Goal: Information Seeking & Learning: Learn about a topic

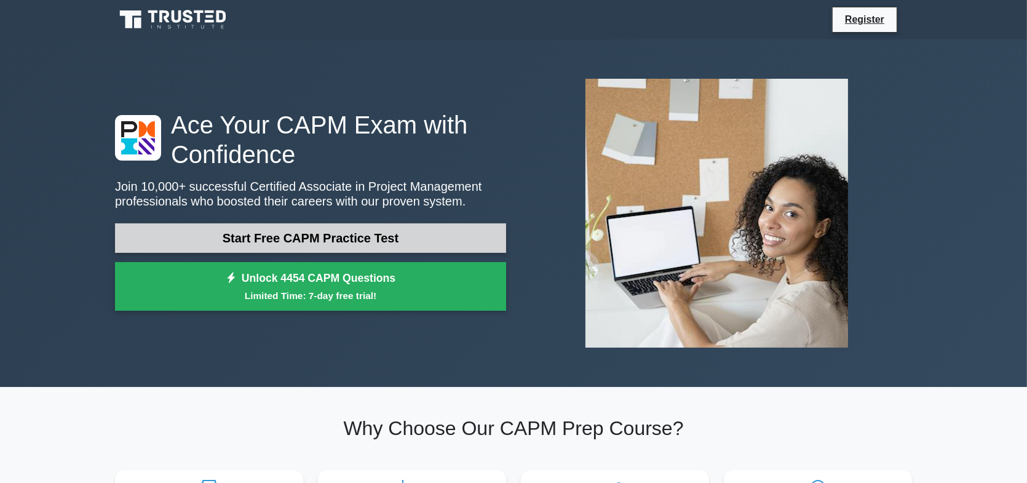
click at [359, 242] on link "Start Free CAPM Practice Test" at bounding box center [310, 238] width 391 height 30
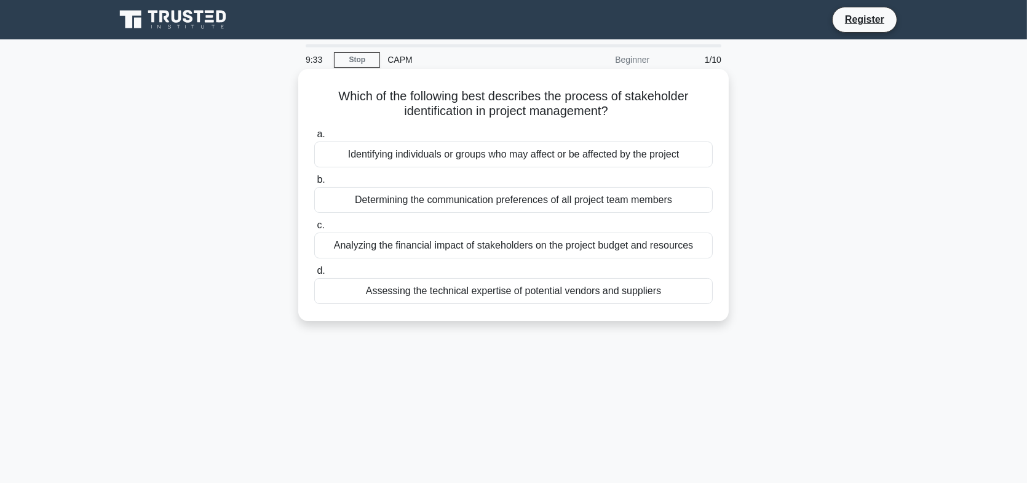
click at [532, 247] on div "Analyzing the financial impact of stakeholders on the project budget and resour…" at bounding box center [513, 246] width 399 height 26
click at [314, 229] on input "c. Analyzing the financial impact of stakeholders on the project budget and res…" at bounding box center [314, 225] width 0 height 8
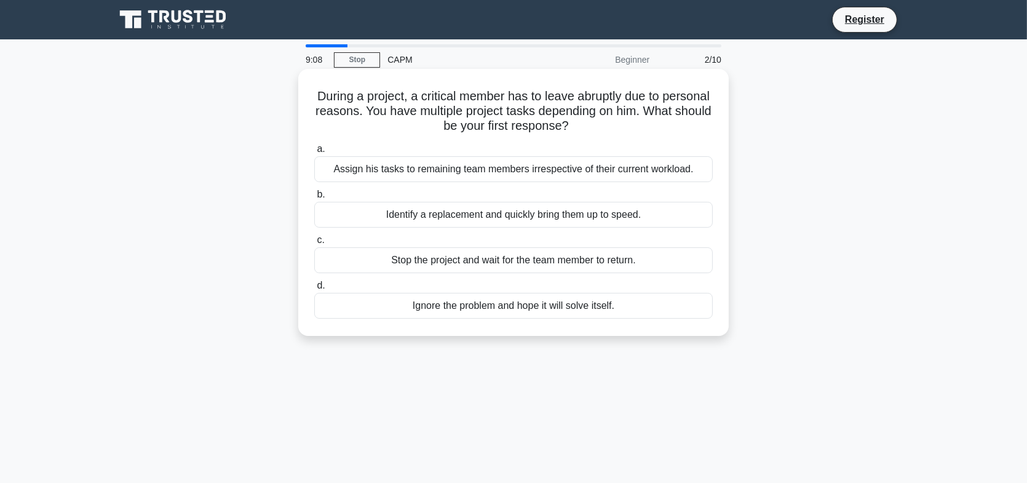
click at [512, 219] on div "Identify a replacement and quickly bring them up to speed." at bounding box center [513, 215] width 399 height 26
click at [314, 199] on input "b. Identify a replacement and quickly bring them up to speed." at bounding box center [314, 195] width 0 height 8
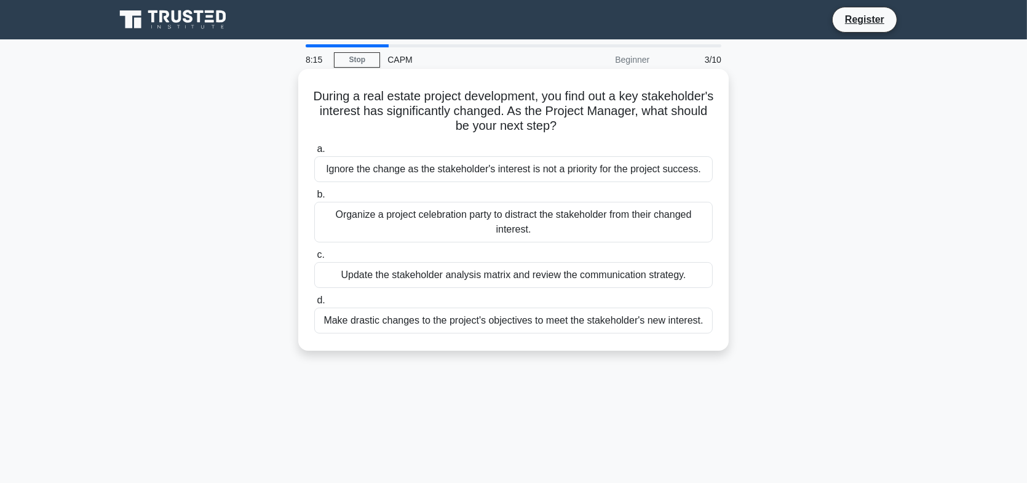
click at [517, 277] on div "Update the stakeholder analysis matrix and review the communication strategy." at bounding box center [513, 275] width 399 height 26
click at [314, 259] on input "c. Update the stakeholder analysis matrix and review the communication strategy." at bounding box center [314, 255] width 0 height 8
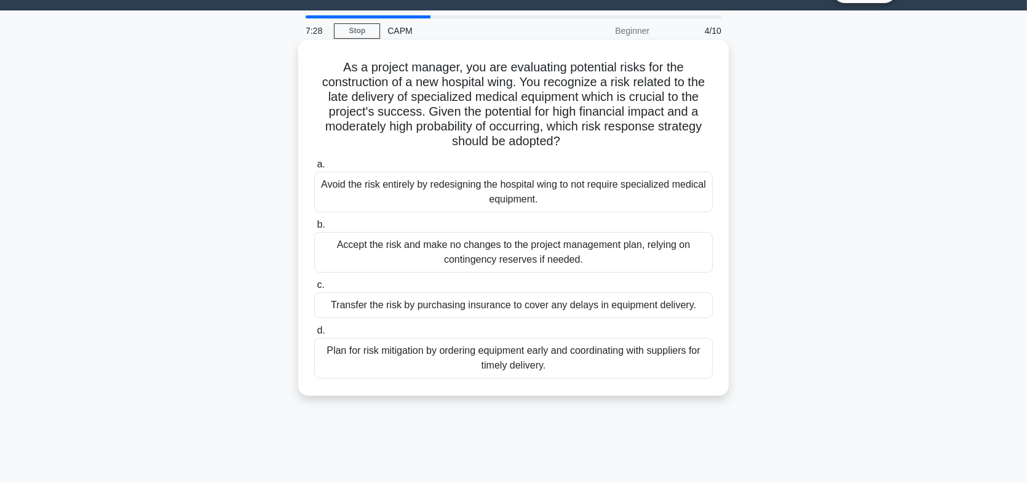
scroll to position [74, 0]
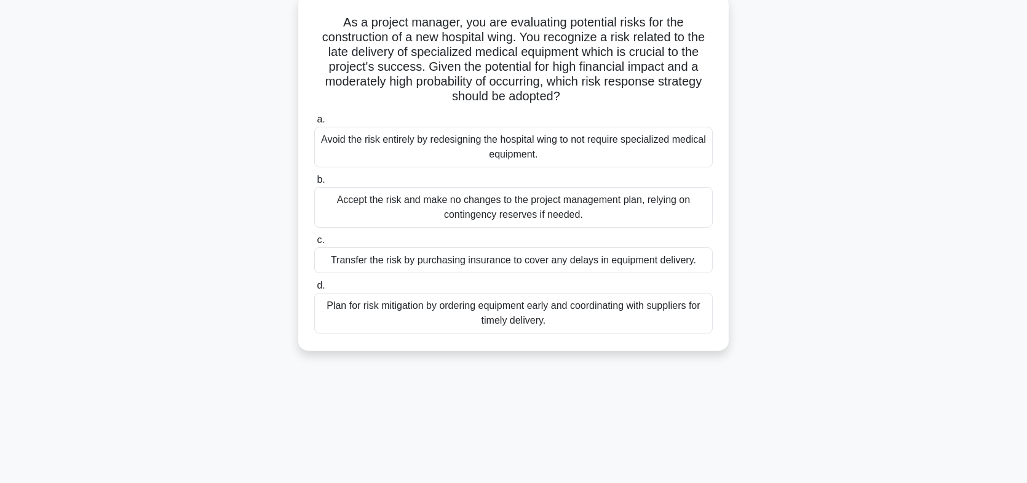
click at [542, 321] on div "Plan for risk mitigation by ordering equipment early and coordinating with supp…" at bounding box center [513, 313] width 399 height 41
click at [314, 290] on input "d. Plan for risk mitigation by ordering equipment early and coordinating with s…" at bounding box center [314, 286] width 0 height 8
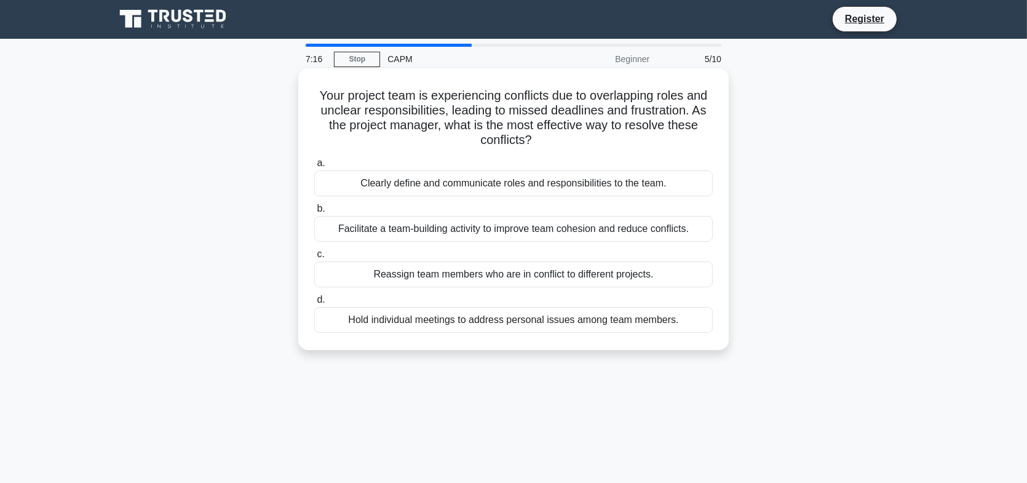
scroll to position [0, 0]
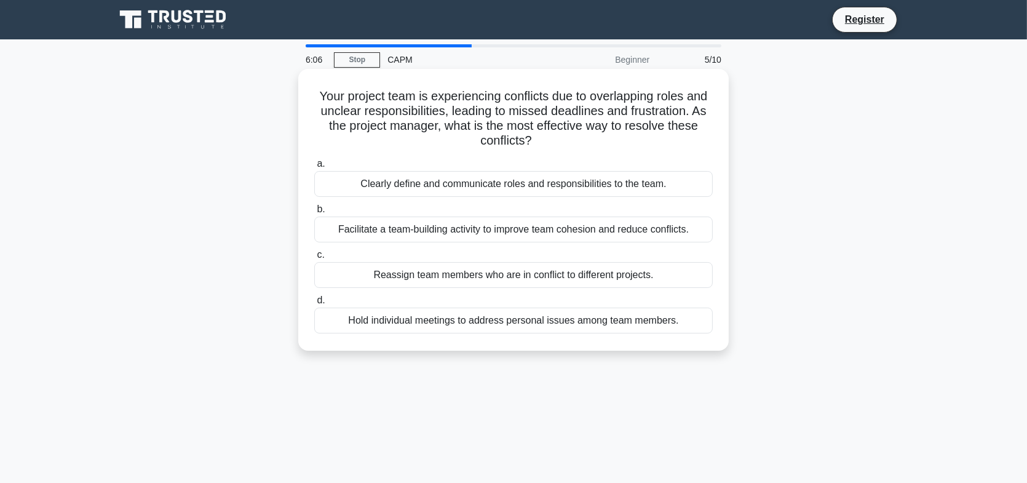
click at [605, 233] on div "Facilitate a team-building activity to improve team cohesion and reduce conflic…" at bounding box center [513, 230] width 399 height 26
click at [314, 213] on input "b. Facilitate a team-building activity to improve team cohesion and reduce conf…" at bounding box center [314, 209] width 0 height 8
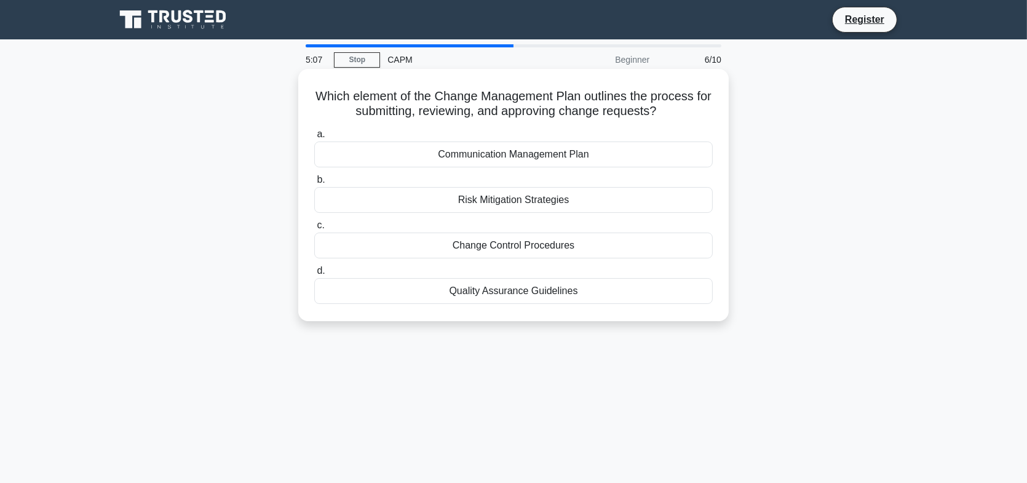
click at [562, 248] on div "Change Control Procedures" at bounding box center [513, 246] width 399 height 26
click at [314, 229] on input "c. Change Control Procedures" at bounding box center [314, 225] width 0 height 8
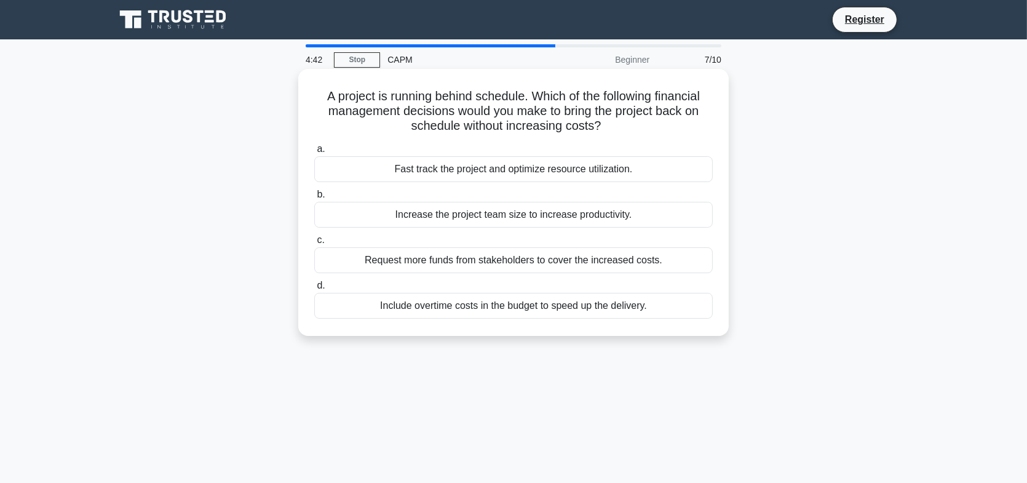
click at [567, 170] on div "Fast track the project and optimize resource utilization." at bounding box center [513, 169] width 399 height 26
click at [314, 153] on input "a. Fast track the project and optimize resource utilization." at bounding box center [314, 149] width 0 height 8
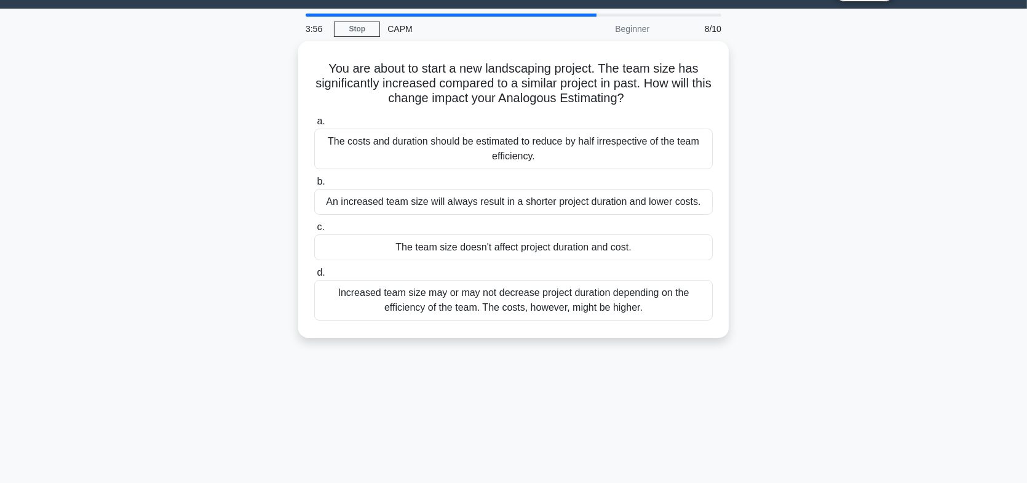
scroll to position [36, 0]
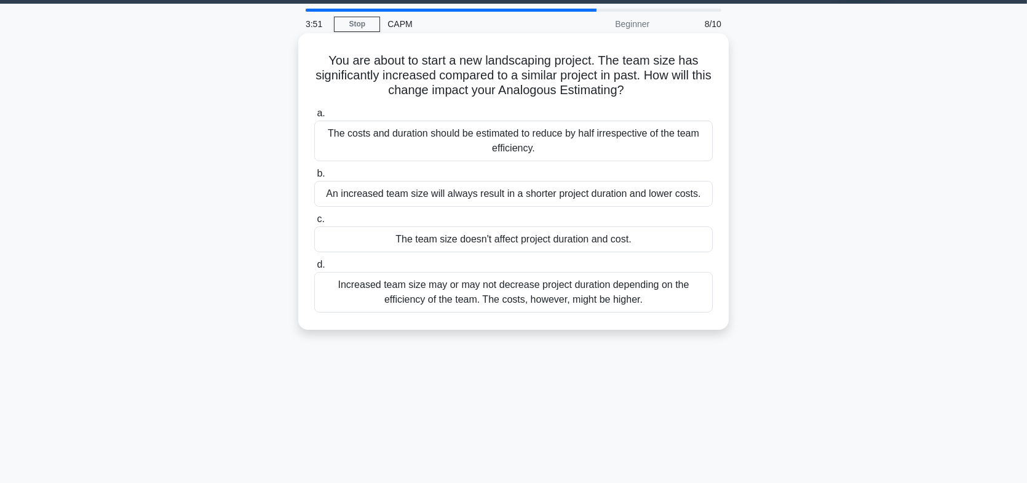
click at [530, 297] on div "Increased team size may or may not decrease project duration depending on the e…" at bounding box center [513, 292] width 399 height 41
click at [314, 269] on input "d. Increased team size may or may not decrease project duration depending on th…" at bounding box center [314, 265] width 0 height 8
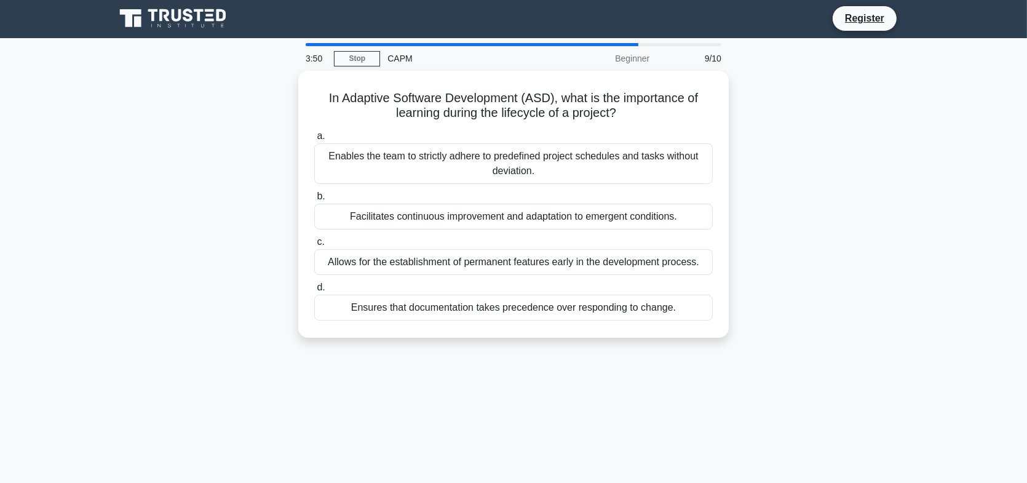
scroll to position [0, 0]
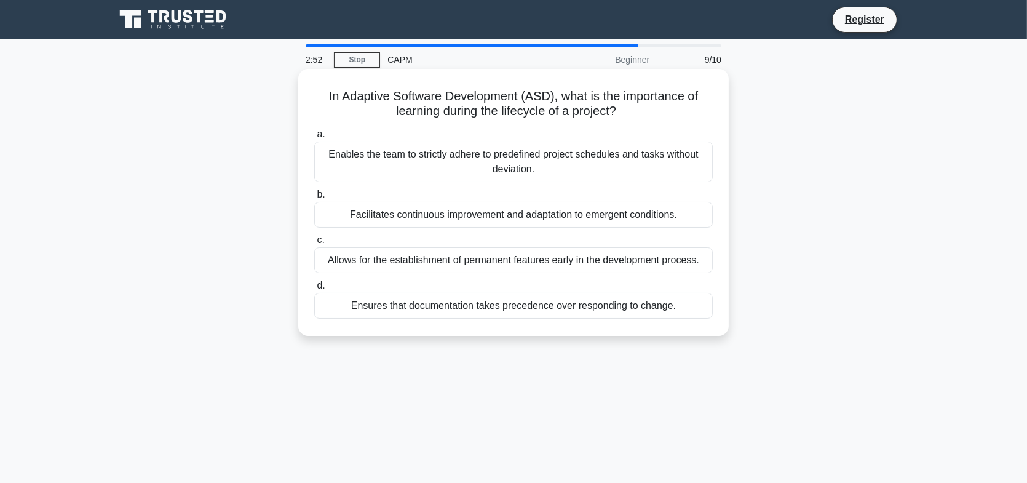
click at [613, 212] on div "Facilitates continuous improvement and adaptation to emergent conditions." at bounding box center [513, 215] width 399 height 26
click at [314, 199] on input "b. Facilitates continuous improvement and adaptation to emergent conditions." at bounding box center [314, 195] width 0 height 8
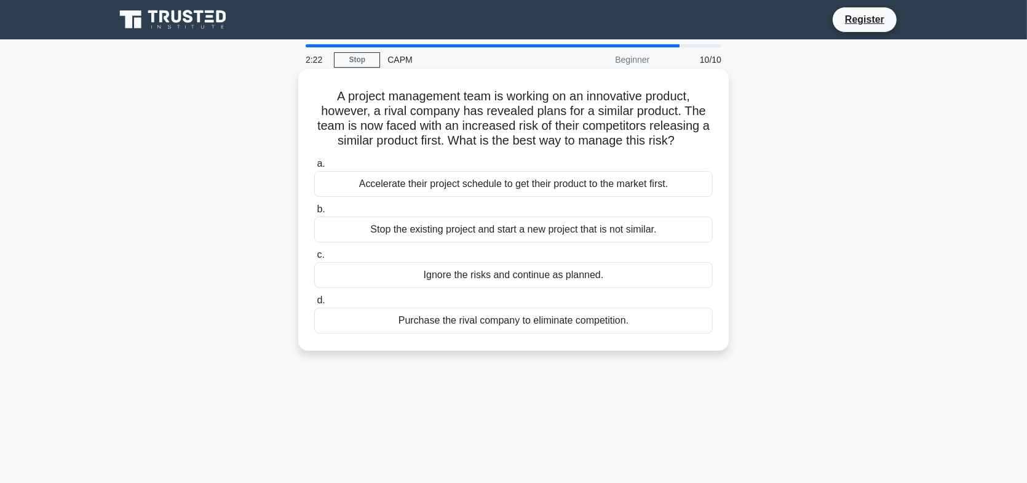
click at [659, 180] on div "Accelerate their project schedule to get their product to the market first." at bounding box center [513, 184] width 399 height 26
click at [314, 168] on input "a. Accelerate their project schedule to get their product to the market first." at bounding box center [314, 164] width 0 height 8
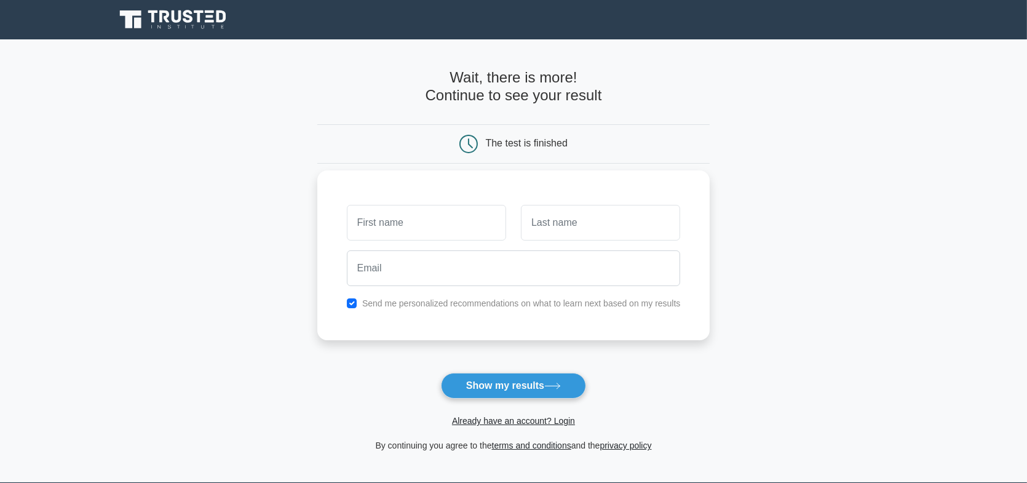
click at [348, 309] on div "Send me personalized recommendations on what to learn next based on my results" at bounding box center [514, 303] width 349 height 15
click at [353, 302] on input "checkbox" at bounding box center [352, 303] width 10 height 10
checkbox input "false"
click at [544, 373] on button "Show my results" at bounding box center [513, 386] width 145 height 26
type input "SANKET"
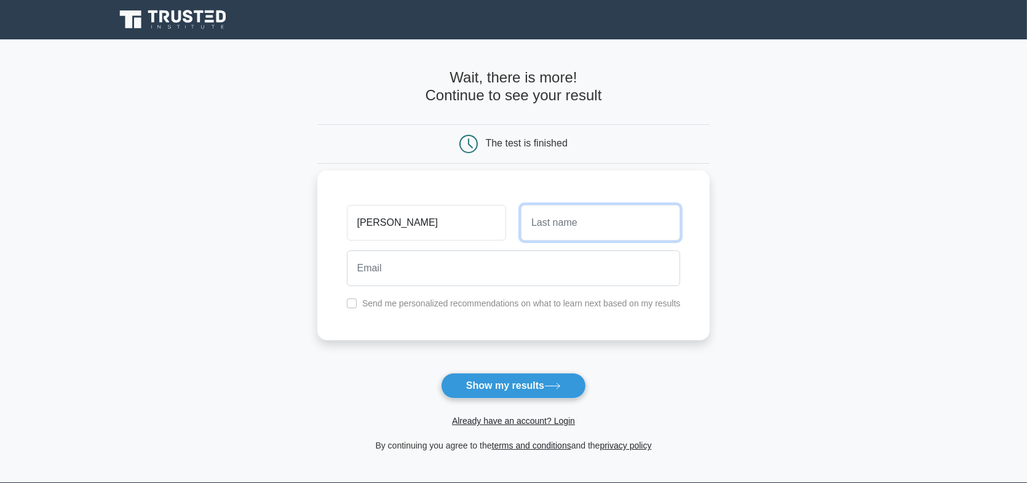
click at [544, 233] on input "text" at bounding box center [600, 223] width 159 height 36
type input "BHAVE"
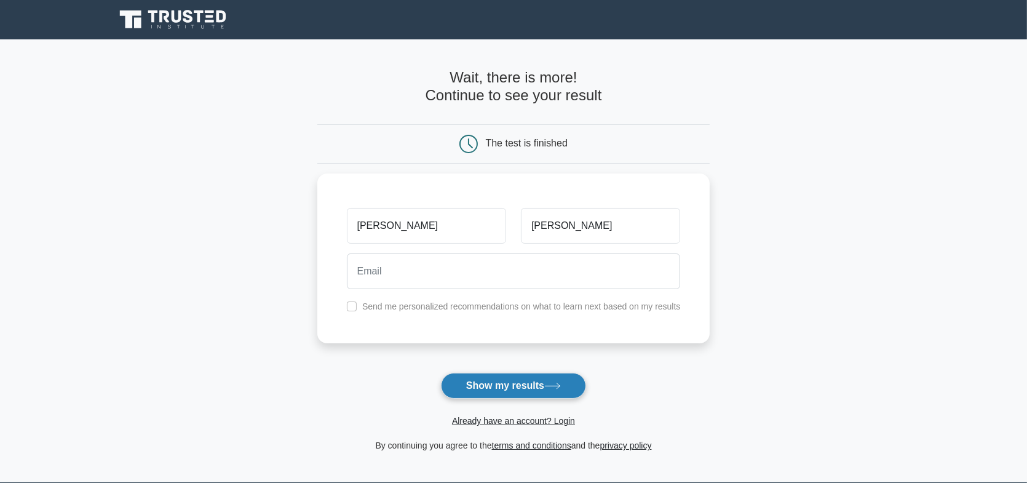
click at [509, 383] on button "Show my results" at bounding box center [513, 386] width 145 height 26
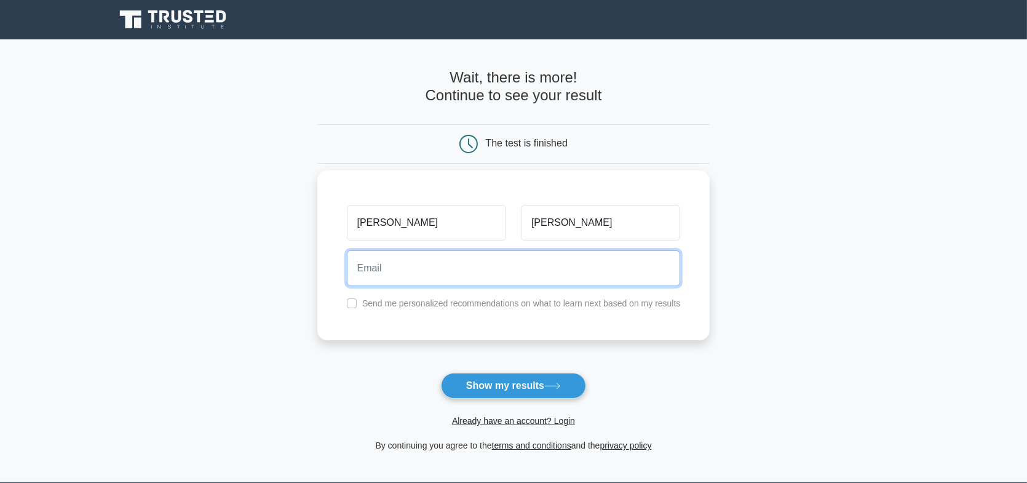
click at [442, 274] on input "email" at bounding box center [514, 268] width 334 height 36
type input "sanket.play1@gmail.com"
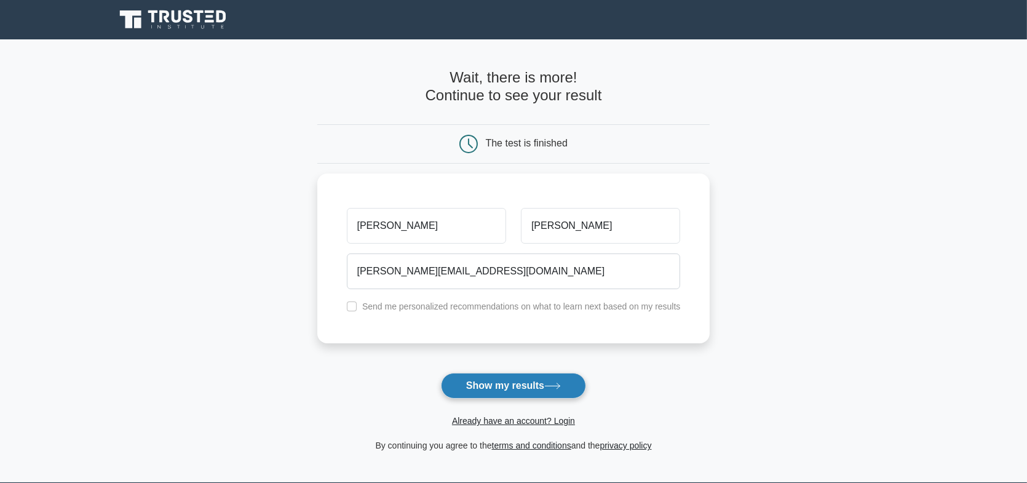
click at [506, 382] on button "Show my results" at bounding box center [513, 386] width 145 height 26
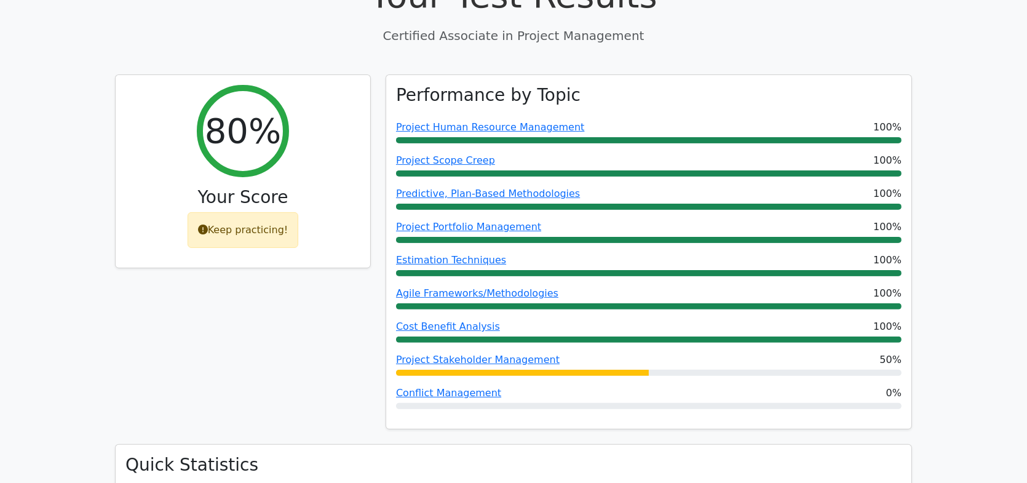
scroll to position [446, 0]
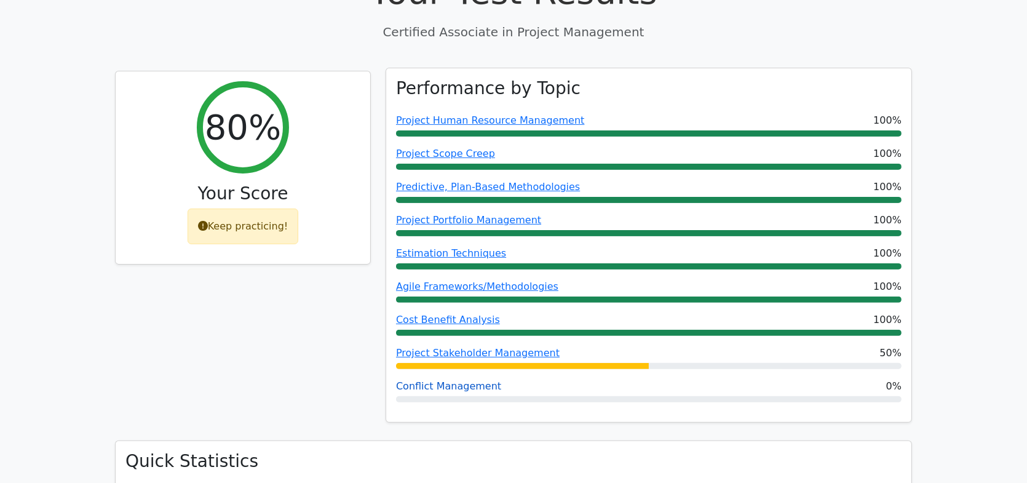
click at [455, 380] on link "Conflict Management" at bounding box center [448, 386] width 105 height 12
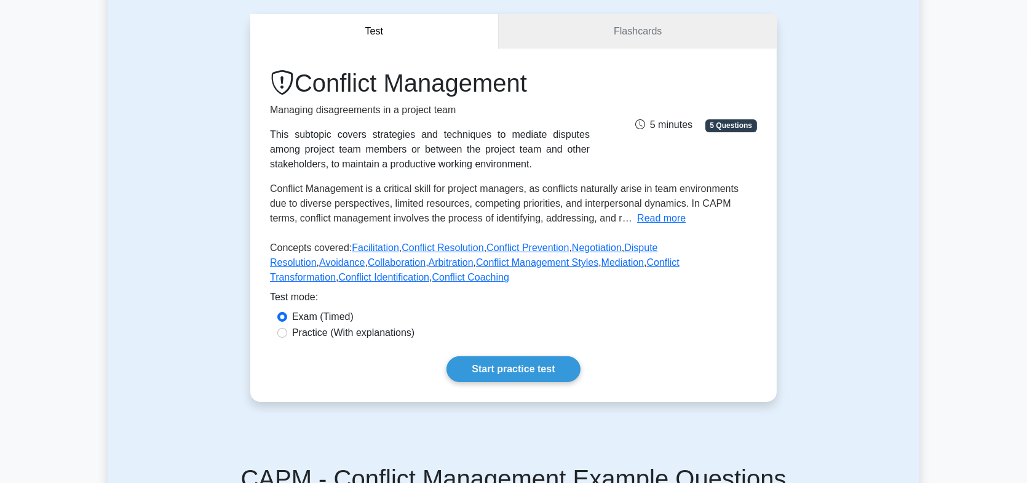
scroll to position [105, 0]
click at [637, 31] on link "Flashcards" at bounding box center [638, 32] width 278 height 35
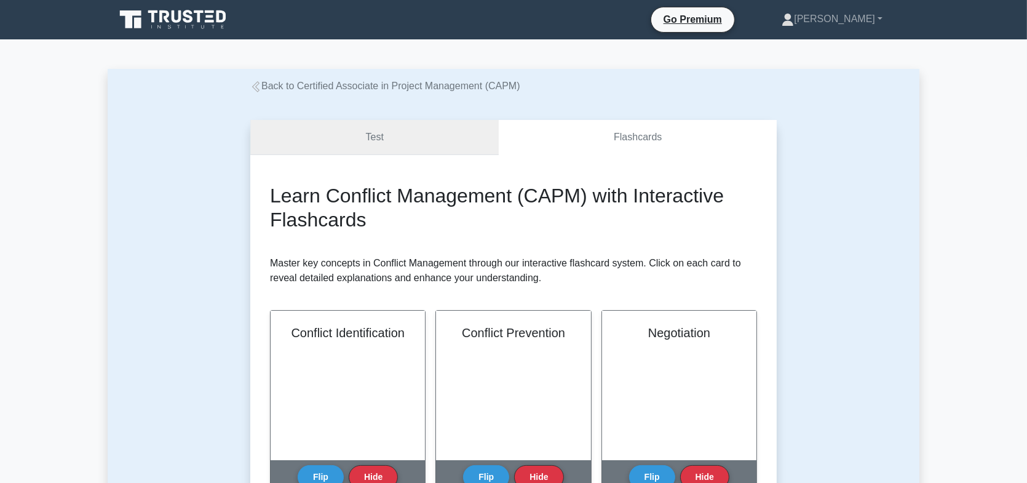
click at [403, 127] on link "Test" at bounding box center [374, 137] width 249 height 35
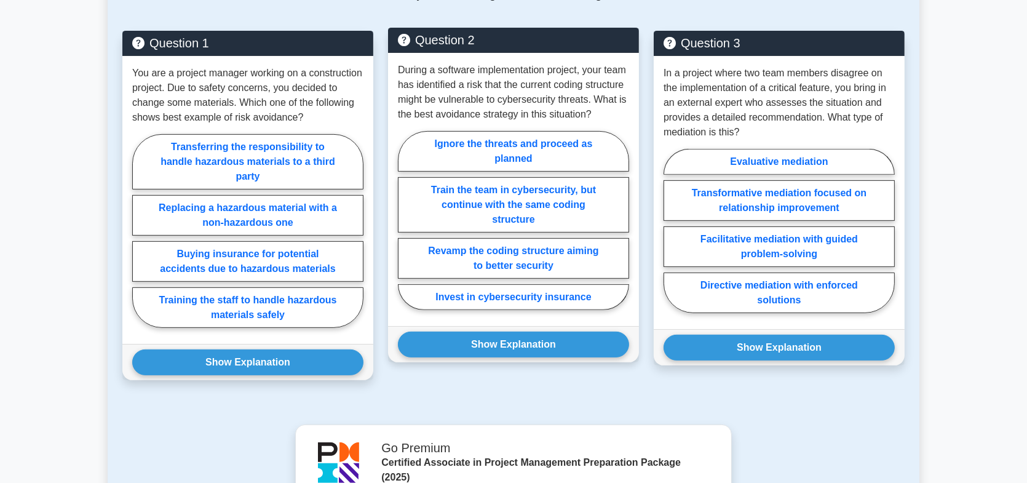
scroll to position [616, 0]
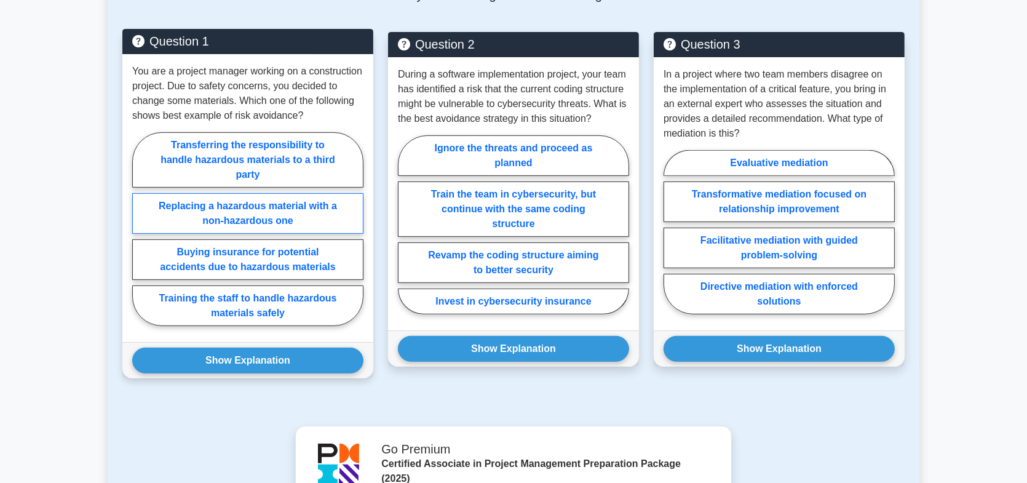
click at [249, 211] on label "Replacing a hazardous material with a non-hazardous one" at bounding box center [247, 213] width 231 height 41
click at [140, 229] on input "Replacing a hazardous material with a non-hazardous one" at bounding box center [136, 233] width 8 height 8
radio input "true"
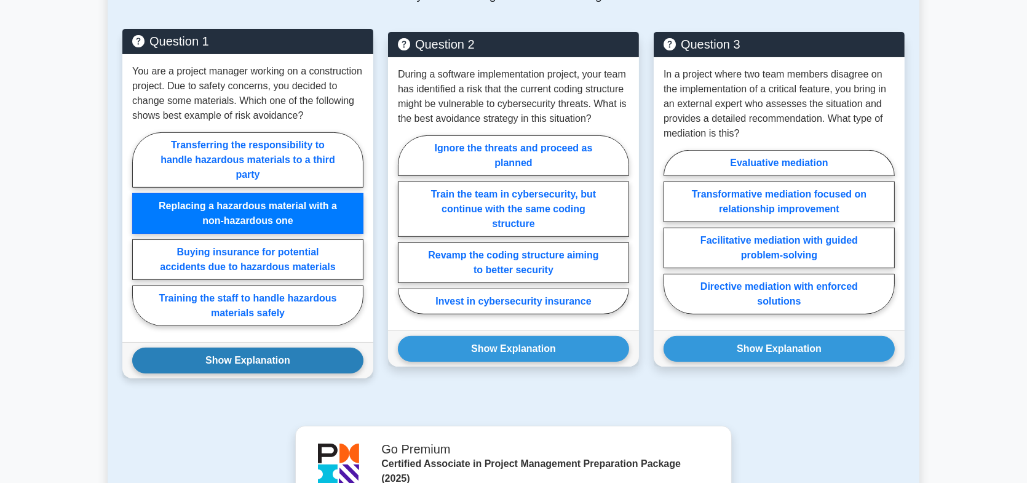
click at [257, 353] on button "Show Explanation" at bounding box center [247, 361] width 231 height 26
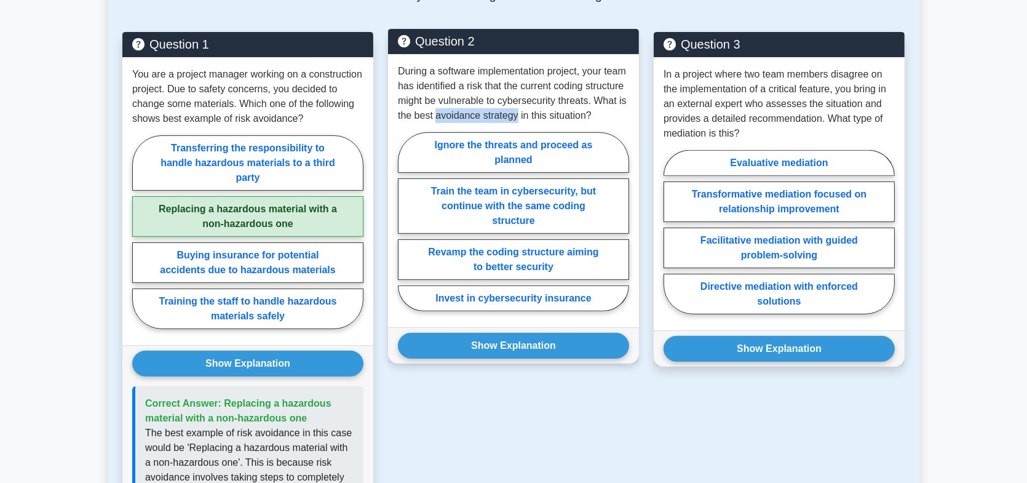
drag, startPoint x: 437, startPoint y: 116, endPoint x: 515, endPoint y: 114, distance: 78.2
click at [515, 114] on p "During a software implementation project, your team has identified a risk that …" at bounding box center [513, 93] width 231 height 59
click at [498, 255] on label "Revamp the coding structure aiming to better security" at bounding box center [513, 259] width 231 height 41
click at [406, 229] on input "Revamp the coding structure aiming to better security" at bounding box center [402, 225] width 8 height 8
radio input "true"
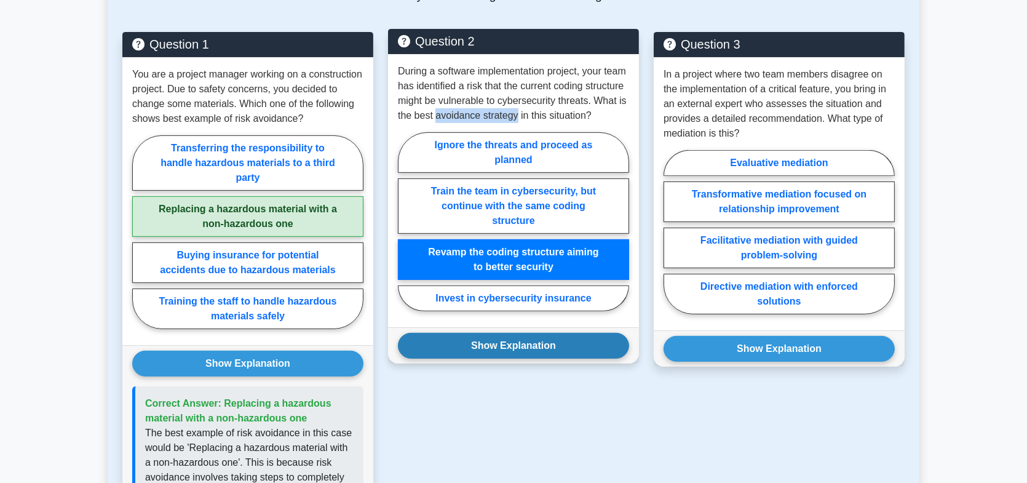
click at [496, 339] on button "Show Explanation" at bounding box center [513, 346] width 231 height 26
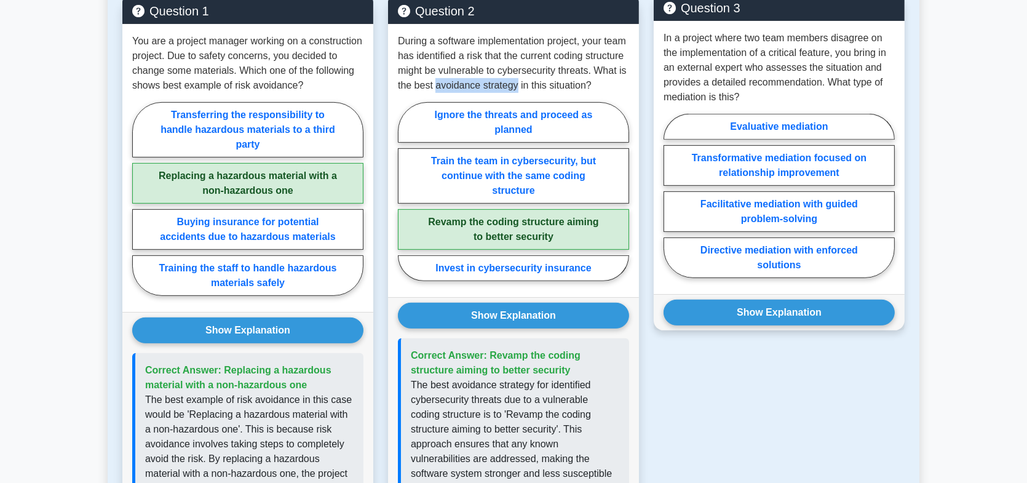
scroll to position [655, 0]
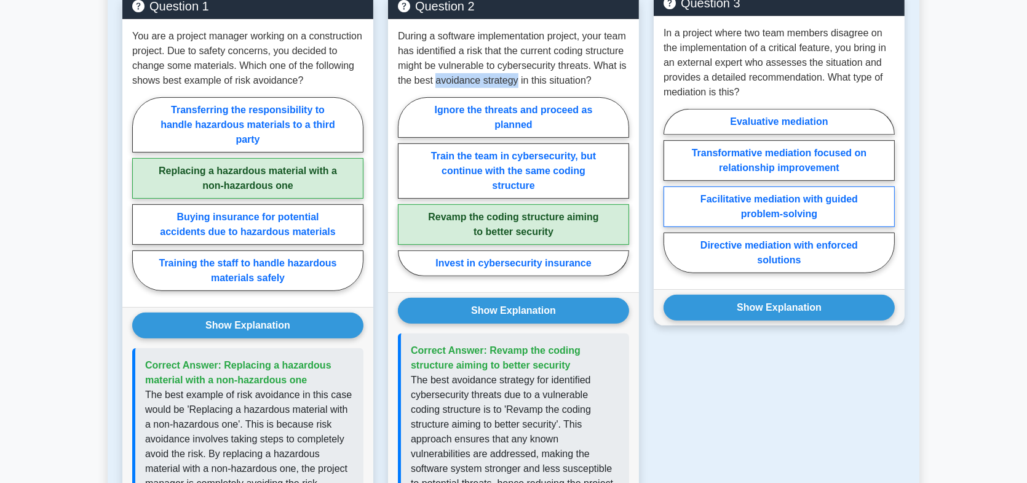
click at [816, 197] on label "Facilitative mediation with guided problem-solving" at bounding box center [779, 206] width 231 height 41
click at [672, 197] on input "Facilitative mediation with guided problem-solving" at bounding box center [668, 195] width 8 height 8
radio input "true"
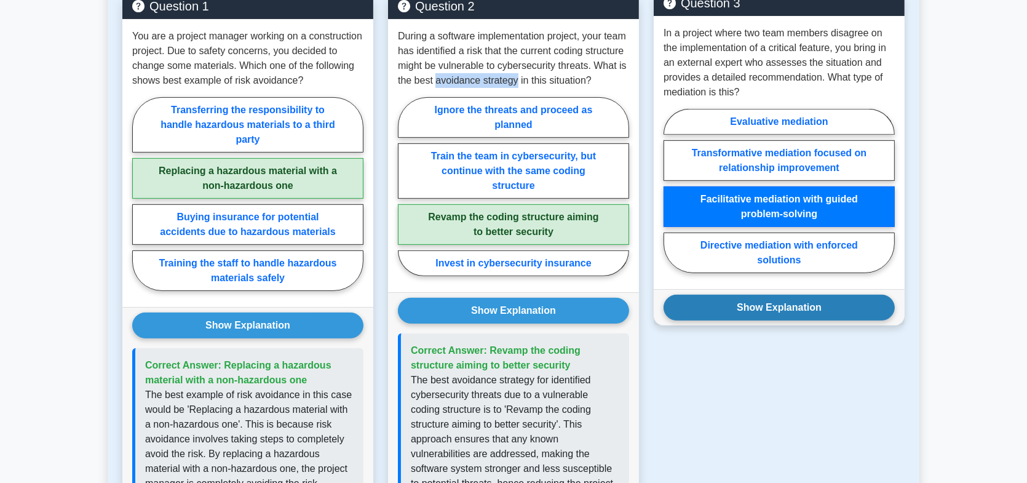
click at [790, 303] on button "Show Explanation" at bounding box center [779, 308] width 231 height 26
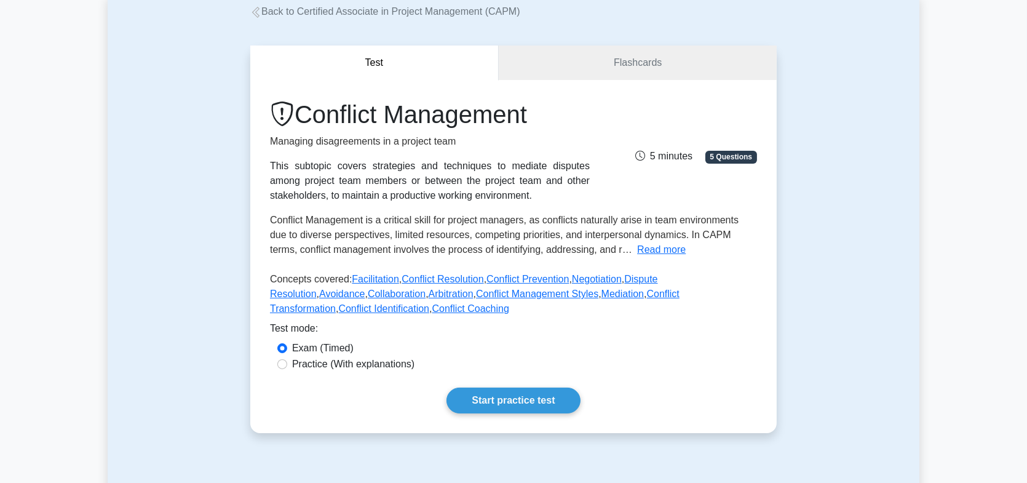
scroll to position [0, 0]
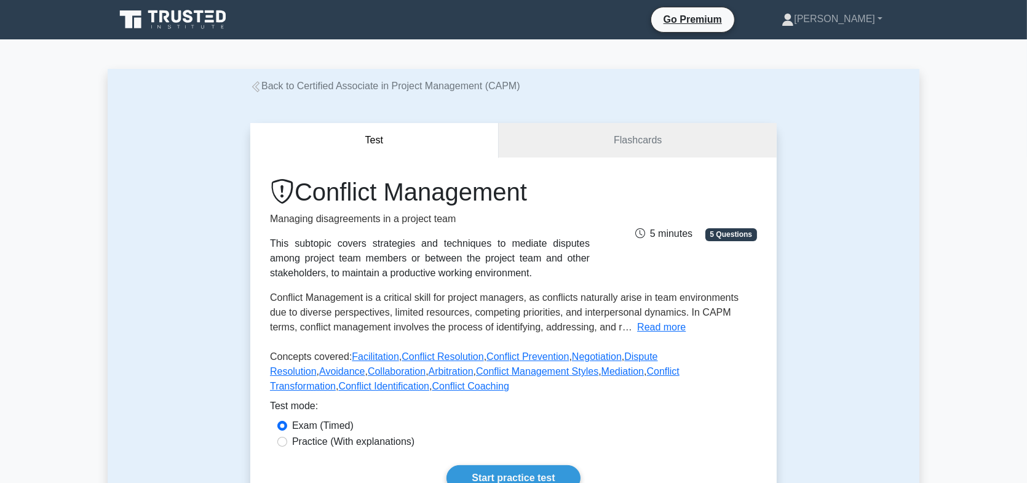
click at [253, 90] on icon at bounding box center [255, 86] width 11 height 11
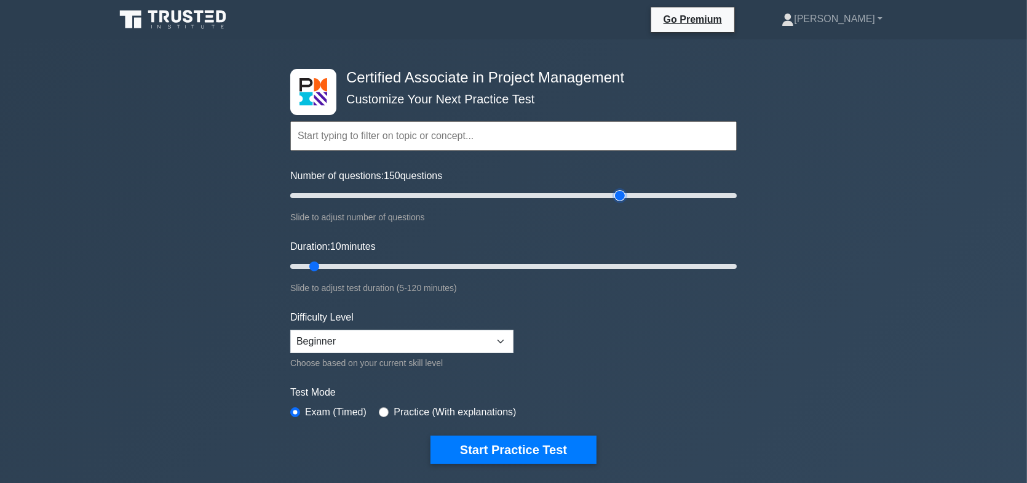
drag, startPoint x: 306, startPoint y: 195, endPoint x: 615, endPoint y: 224, distance: 310.8
type input "150"
click at [615, 203] on input "Number of questions: 150 questions" at bounding box center [513, 195] width 447 height 15
drag, startPoint x: 315, startPoint y: 266, endPoint x: 785, endPoint y: 255, distance: 470.1
type input "120"
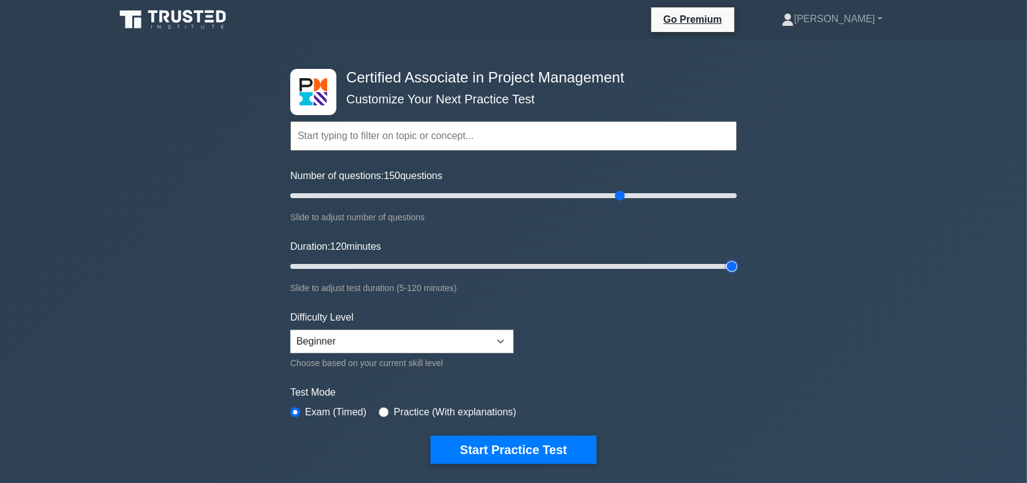
click at [737, 259] on input "Duration: 120 minutes" at bounding box center [513, 266] width 447 height 15
click at [498, 337] on select "Beginner Intermediate Expert" at bounding box center [401, 341] width 223 height 23
select select "expert"
click at [290, 330] on select "Beginner Intermediate Expert" at bounding box center [401, 341] width 223 height 23
click at [644, 345] on form "Topics Project Scope Management Project Time Management Project Cost Management…" at bounding box center [513, 274] width 447 height 380
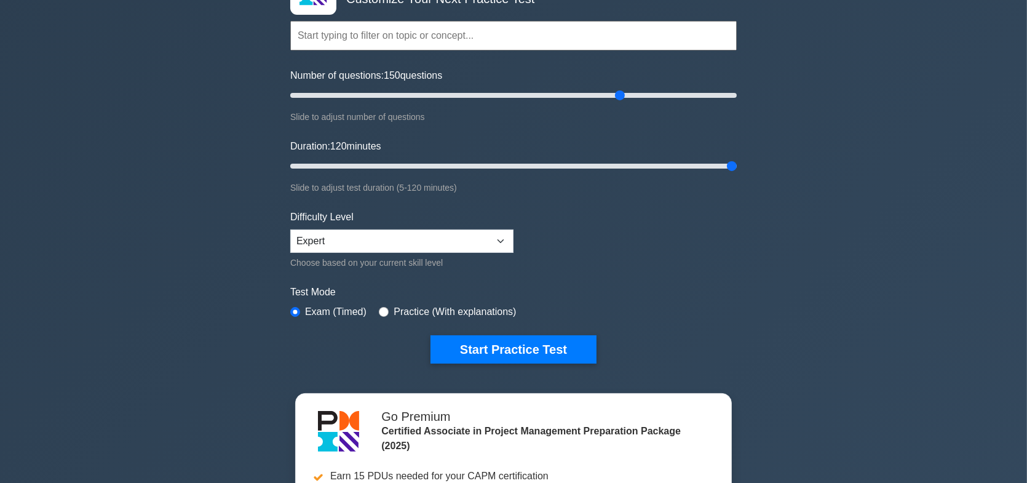
scroll to position [101, 0]
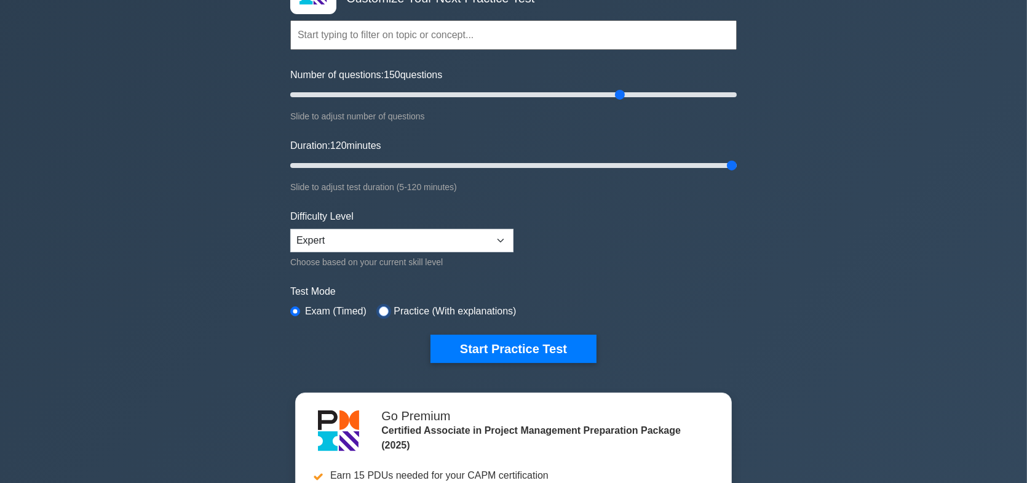
click at [382, 311] on input "radio" at bounding box center [384, 311] width 10 height 10
radio input "true"
click at [294, 307] on input "radio" at bounding box center [295, 311] width 10 height 10
radio input "true"
click at [542, 351] on button "Start Practice Test" at bounding box center [514, 349] width 166 height 28
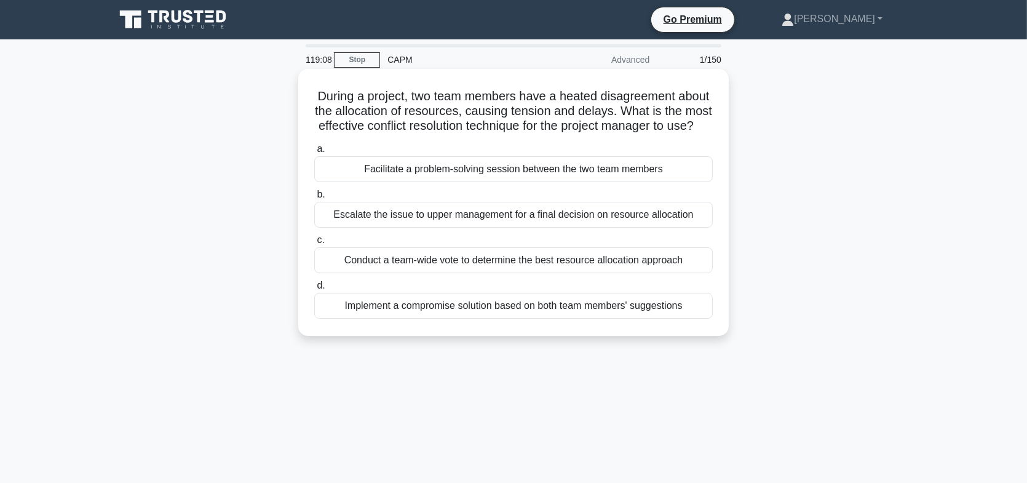
click at [479, 269] on div "Conduct a team-wide vote to determine the best resource allocation approach" at bounding box center [513, 260] width 399 height 26
click at [314, 244] on input "c. Conduct a team-wide vote to determine the best resource allocation approach" at bounding box center [314, 240] width 0 height 8
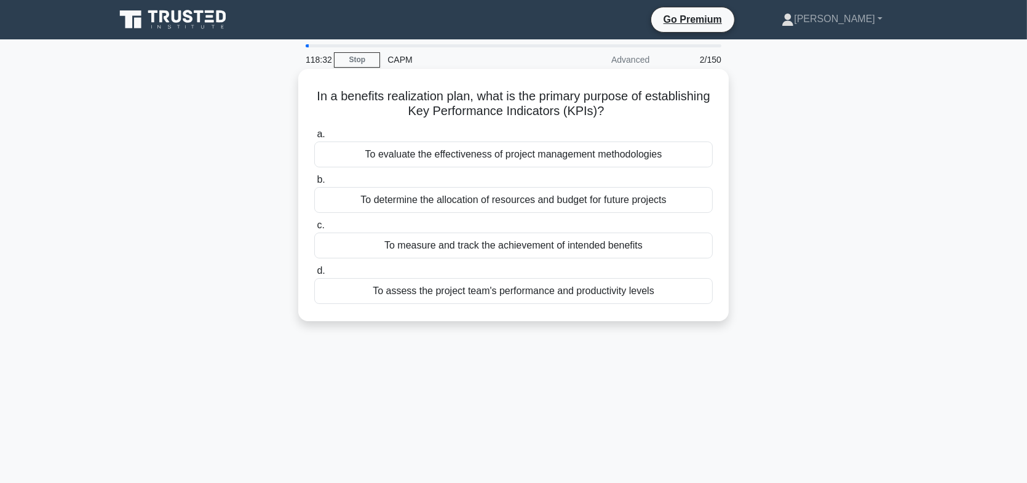
click at [503, 246] on div "To measure and track the achievement of intended benefits" at bounding box center [513, 246] width 399 height 26
click at [314, 229] on input "c. To measure and track the achievement of intended benefits" at bounding box center [314, 225] width 0 height 8
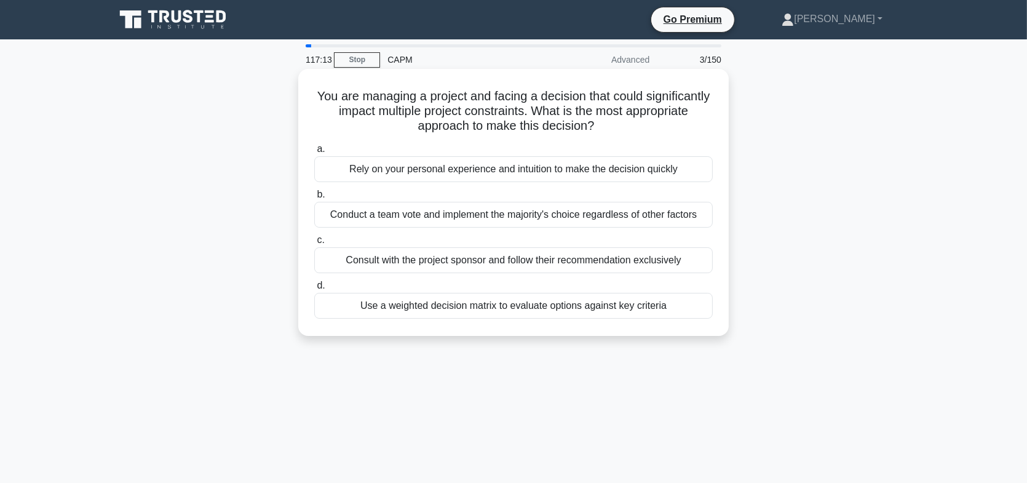
click at [497, 263] on div "Consult with the project sponsor and follow their recommendation exclusively" at bounding box center [513, 260] width 399 height 26
click at [314, 244] on input "c. Consult with the project sponsor and follow their recommendation exclusively" at bounding box center [314, 240] width 0 height 8
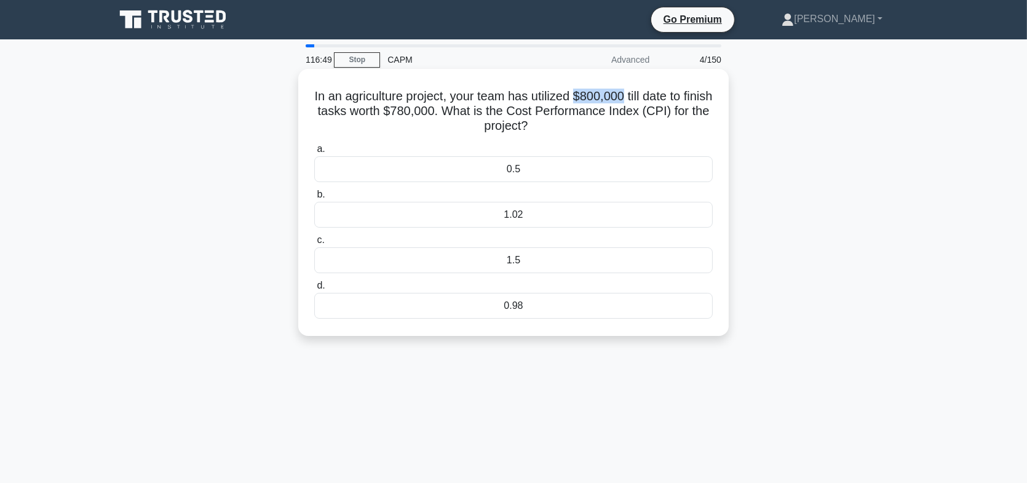
drag, startPoint x: 593, startPoint y: 94, endPoint x: 642, endPoint y: 95, distance: 49.2
click at [642, 95] on h5 "In an agriculture project, your team has utilized $800,000 till date to finish …" at bounding box center [513, 112] width 401 height 46
click at [624, 304] on div "0.98" at bounding box center [513, 306] width 399 height 26
click at [314, 290] on input "d. 0.98" at bounding box center [314, 286] width 0 height 8
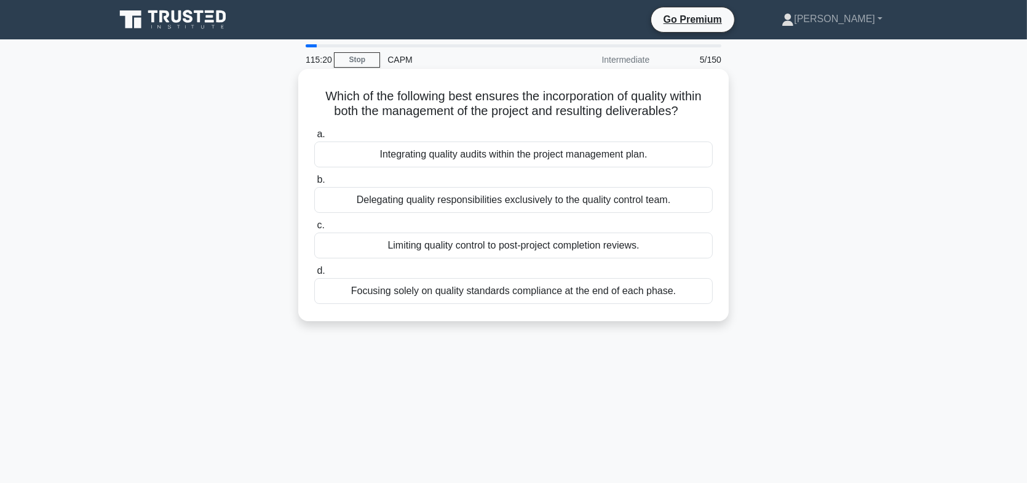
click at [504, 159] on div "Integrating quality audits within the project management plan." at bounding box center [513, 154] width 399 height 26
click at [314, 138] on input "a. Integrating quality audits within the project management plan." at bounding box center [314, 134] width 0 height 8
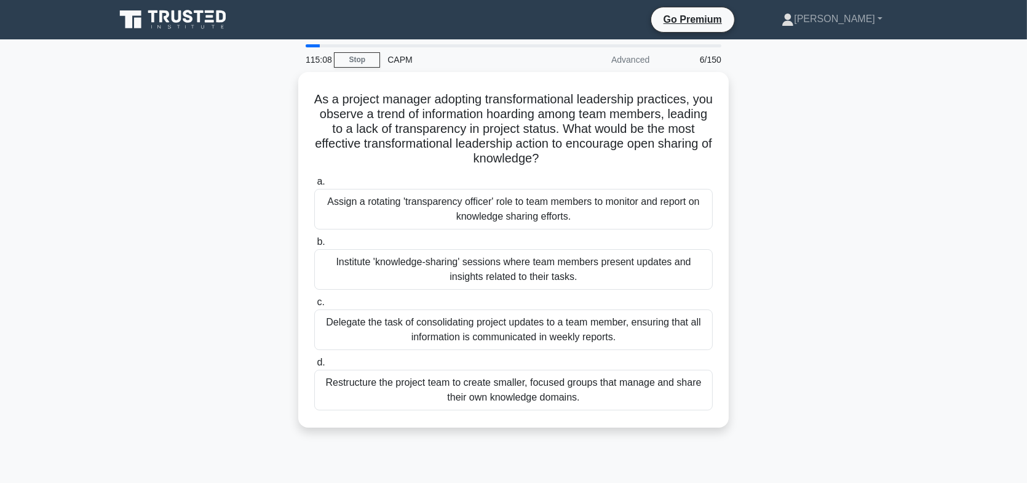
click at [775, 163] on div "As a project manager adopting transformational leadership practices, you observ…" at bounding box center [514, 257] width 812 height 370
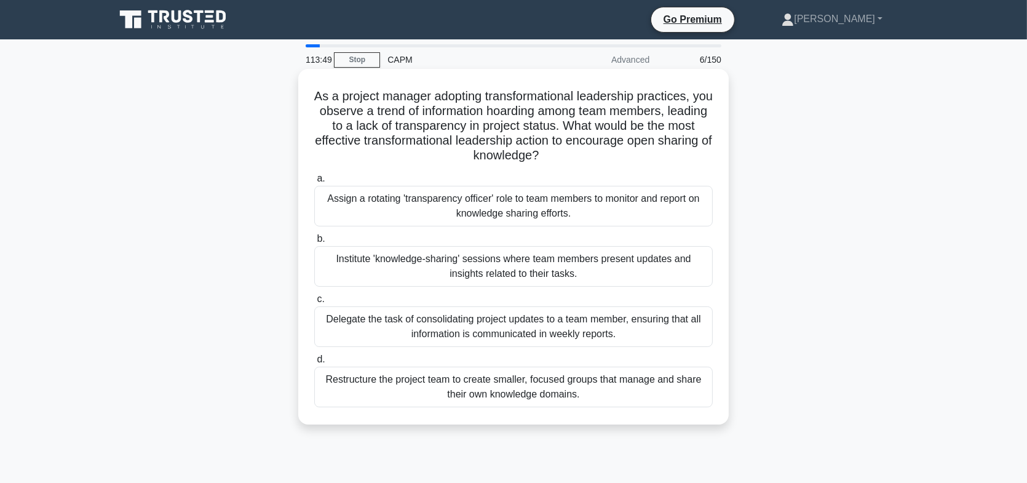
click at [518, 394] on div "Restructure the project team to create smaller, focused groups that manage and …" at bounding box center [513, 387] width 399 height 41
click at [314, 364] on input "d. Restructure the project team to create smaller, focused groups that manage a…" at bounding box center [314, 360] width 0 height 8
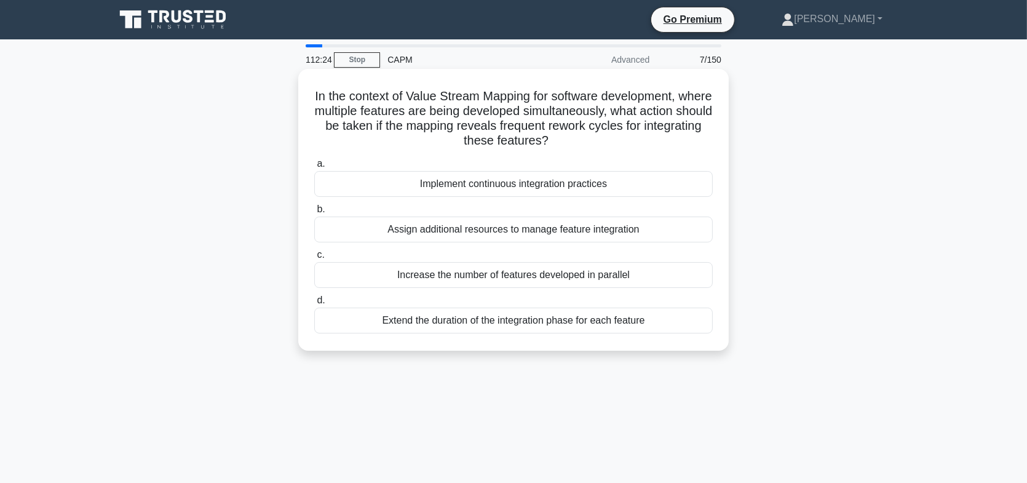
click at [520, 188] on div "Implement continuous integration practices" at bounding box center [513, 184] width 399 height 26
click at [314, 168] on input "a. Implement continuous integration practices" at bounding box center [314, 164] width 0 height 8
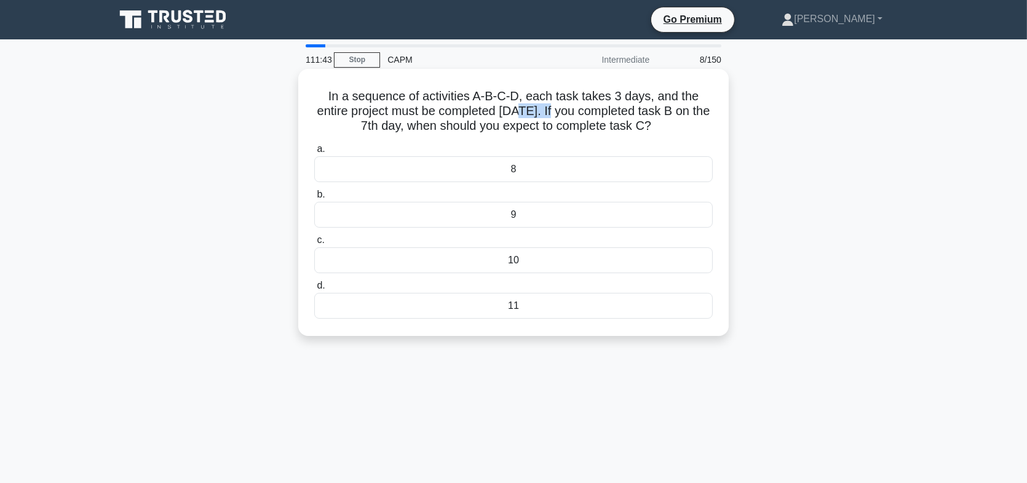
drag, startPoint x: 518, startPoint y: 113, endPoint x: 556, endPoint y: 112, distance: 38.1
click at [556, 112] on h5 "In a sequence of activities A-B-C-D, each task takes 3 days, and the entire pro…" at bounding box center [513, 112] width 401 height 46
click at [615, 98] on h5 "In a sequence of activities A-B-C-D, each task takes 3 days, and the entire pro…" at bounding box center [513, 112] width 401 height 46
drag, startPoint x: 528, startPoint y: 112, endPoint x: 518, endPoint y: 111, distance: 9.9
click at [518, 111] on h5 "In a sequence of activities A-B-C-D, each task takes 3 days, and the entire pro…" at bounding box center [513, 112] width 401 height 46
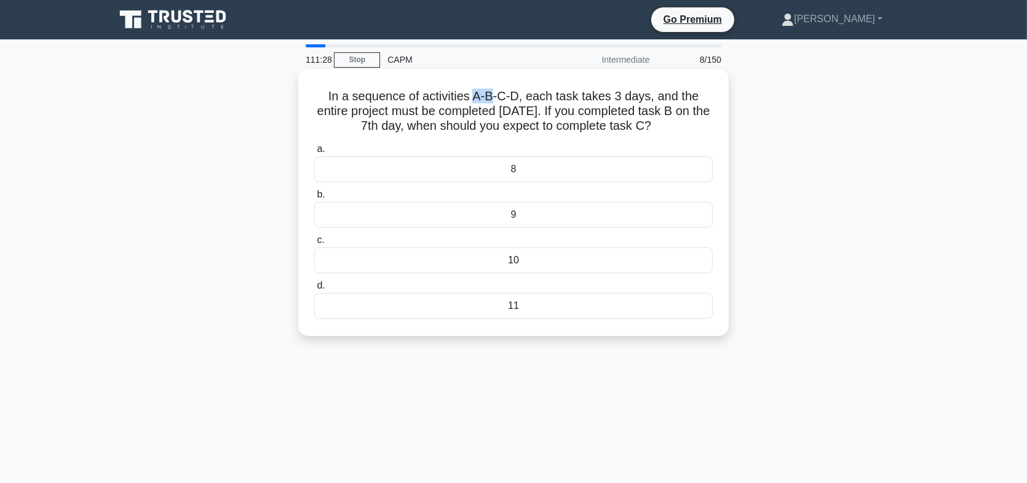
drag, startPoint x: 494, startPoint y: 97, endPoint x: 476, endPoint y: 98, distance: 18.5
click at [476, 98] on h5 "In a sequence of activities A-B-C-D, each task takes 3 days, and the entire pro…" at bounding box center [513, 112] width 401 height 46
drag, startPoint x: 501, startPoint y: 100, endPoint x: 522, endPoint y: 97, distance: 21.2
click at [522, 97] on h5 "In a sequence of activities A-B-C-D, each task takes 3 days, and the entire pro…" at bounding box center [513, 112] width 401 height 46
click at [514, 311] on div "11" at bounding box center [513, 306] width 399 height 26
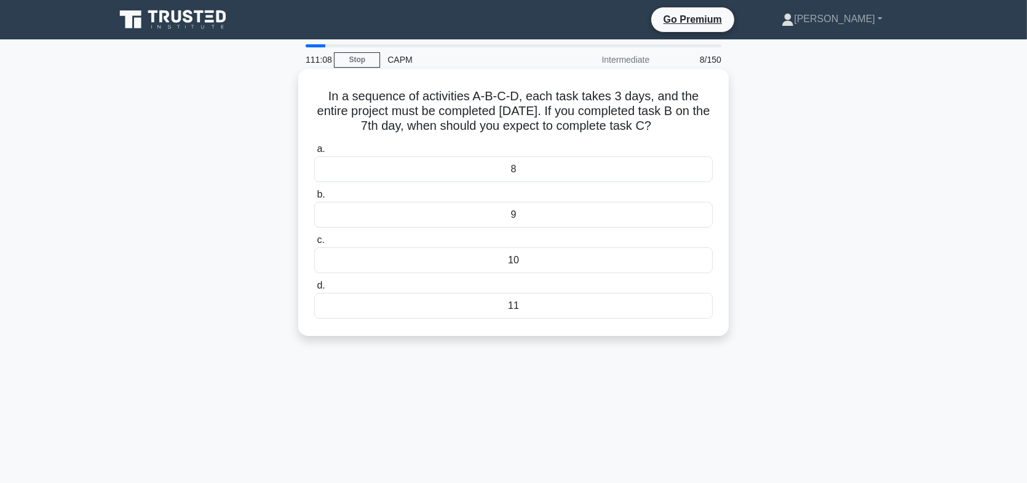
click at [314, 290] on input "d. 11" at bounding box center [314, 286] width 0 height 8
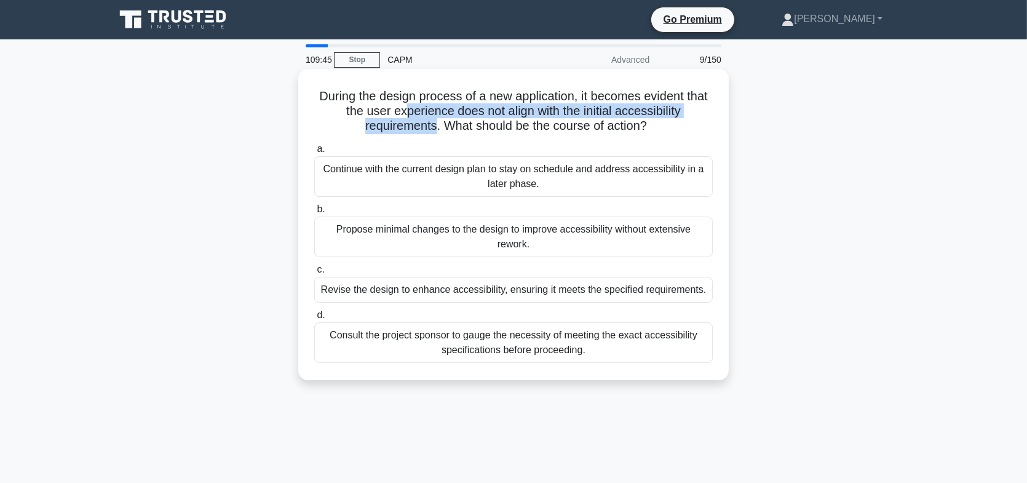
drag, startPoint x: 432, startPoint y: 127, endPoint x: 400, endPoint y: 114, distance: 35.3
click at [400, 114] on h5 "During the design process of a new application, it becomes evident that the use…" at bounding box center [513, 112] width 401 height 46
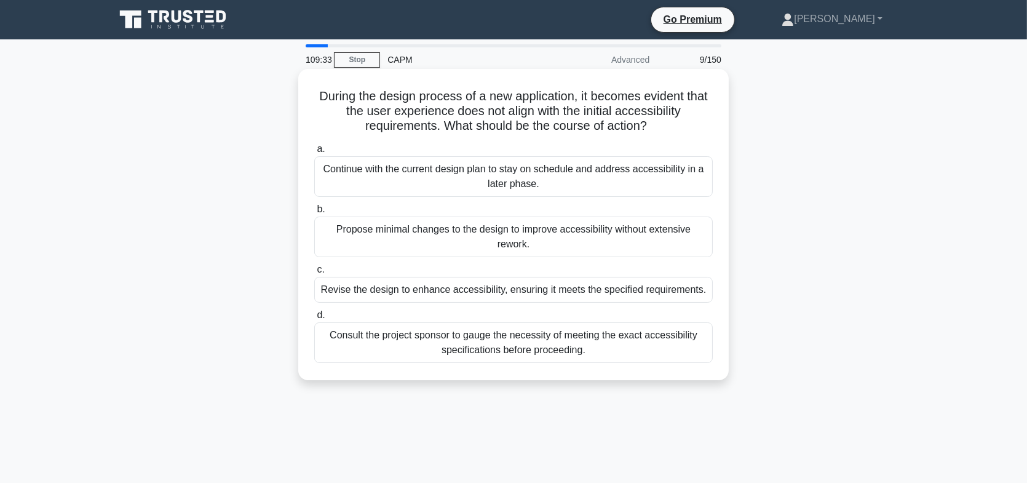
click at [514, 269] on label "c. Revise the design to enhance accessibility, ensuring it meets the specified …" at bounding box center [513, 282] width 399 height 41
click at [314, 269] on input "c. Revise the design to enhance accessibility, ensuring it meets the specified …" at bounding box center [314, 270] width 0 height 8
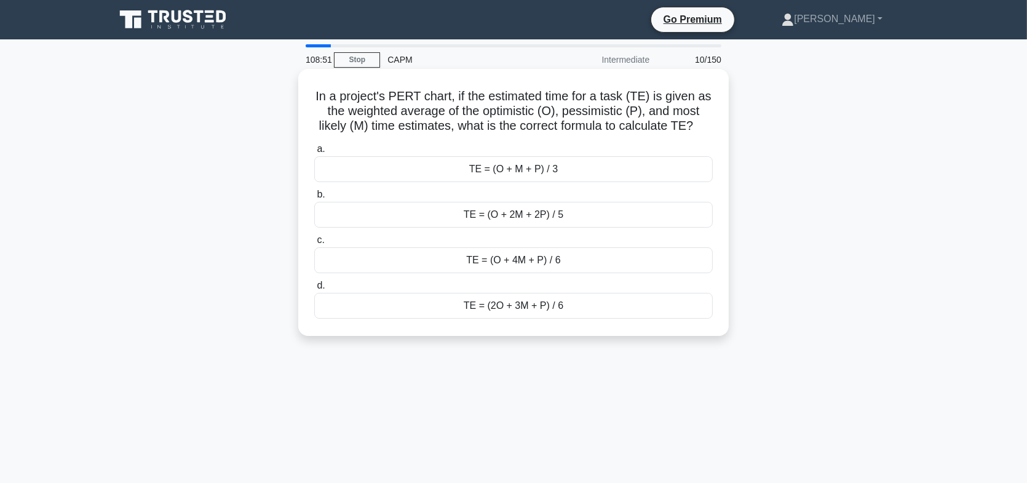
click at [544, 264] on div "TE = (O + 4M + P) / 6" at bounding box center [513, 260] width 399 height 26
click at [314, 244] on input "c. TE = (O + 4M + P) / 6" at bounding box center [314, 240] width 0 height 8
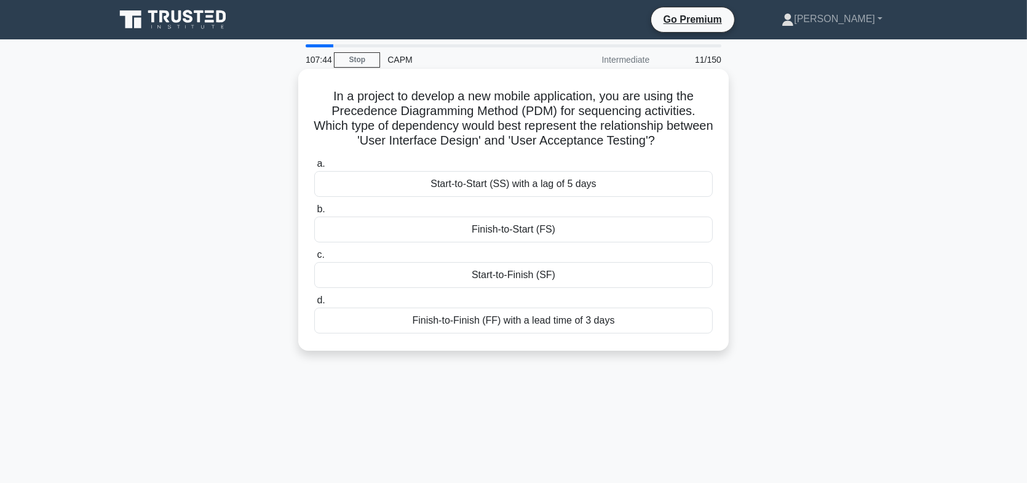
click at [532, 274] on div "Start-to-Finish (SF)" at bounding box center [513, 275] width 399 height 26
click at [314, 259] on input "c. Start-to-Finish (SF)" at bounding box center [314, 255] width 0 height 8
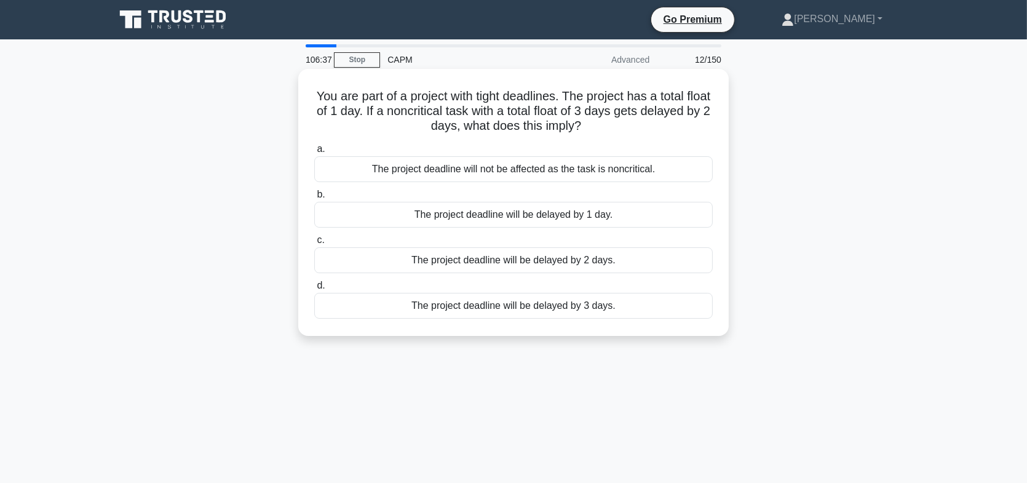
click at [581, 225] on div "The project deadline will be delayed by 1 day." at bounding box center [513, 215] width 399 height 26
click at [314, 199] on input "b. The project deadline will be delayed by 1 day." at bounding box center [314, 195] width 0 height 8
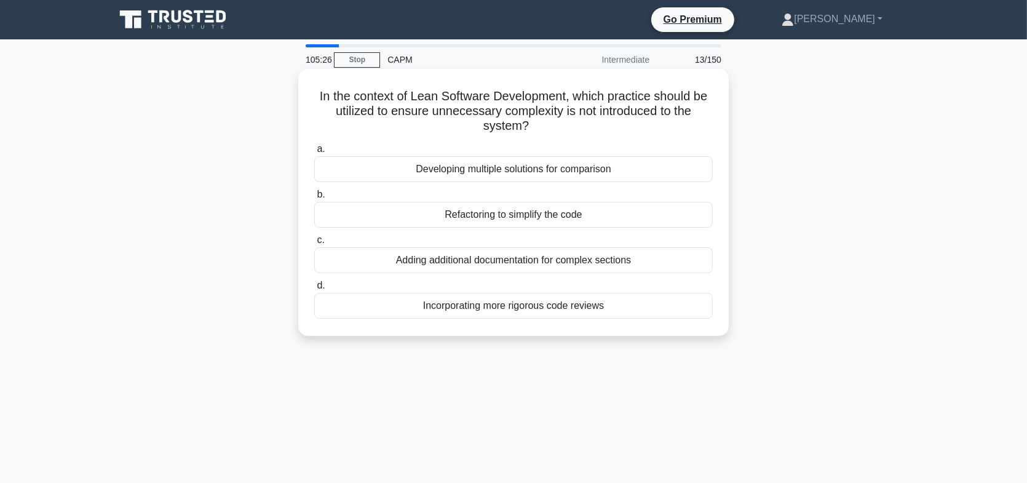
click at [571, 219] on div "Refactoring to simplify the code" at bounding box center [513, 215] width 399 height 26
click at [314, 199] on input "b. Refactoring to simplify the code" at bounding box center [314, 195] width 0 height 8
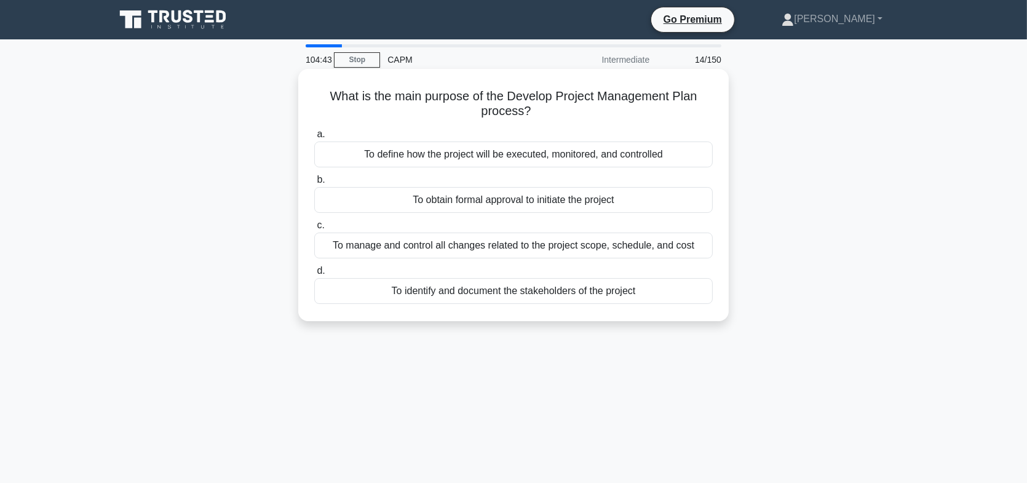
click at [583, 156] on div "To define how the project will be executed, monitored, and controlled" at bounding box center [513, 154] width 399 height 26
click at [314, 138] on input "a. To define how the project will be executed, monitored, and controlled" at bounding box center [314, 134] width 0 height 8
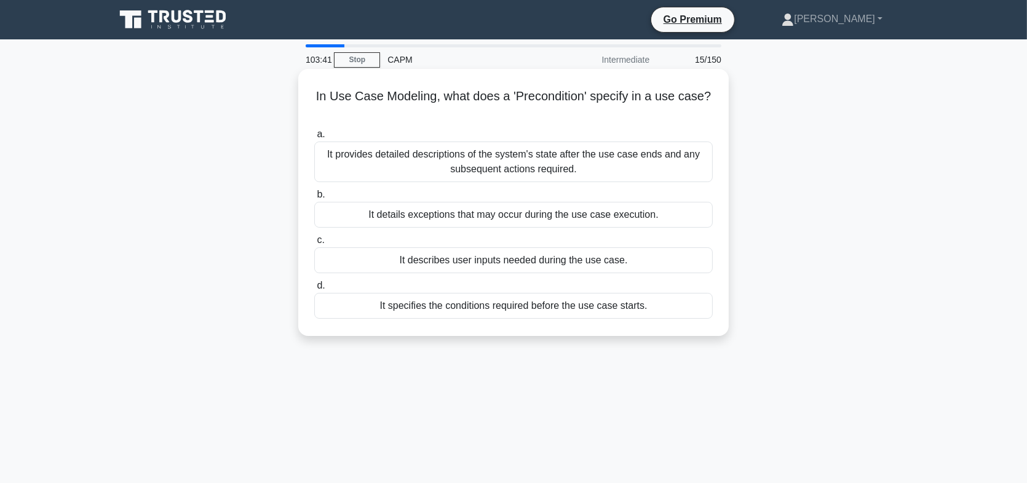
click at [625, 308] on div "It specifies the conditions required before the use case starts." at bounding box center [513, 306] width 399 height 26
click at [314, 290] on input "d. It specifies the conditions required before the use case starts." at bounding box center [314, 286] width 0 height 8
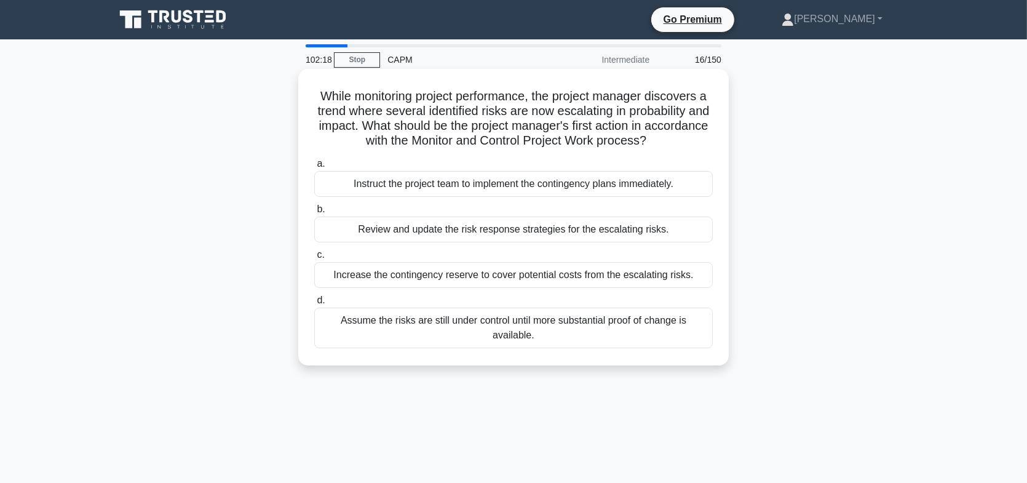
click at [578, 234] on div "Review and update the risk response strategies for the escalating risks." at bounding box center [513, 230] width 399 height 26
click at [314, 213] on input "b. Review and update the risk response strategies for the escalating risks." at bounding box center [314, 209] width 0 height 8
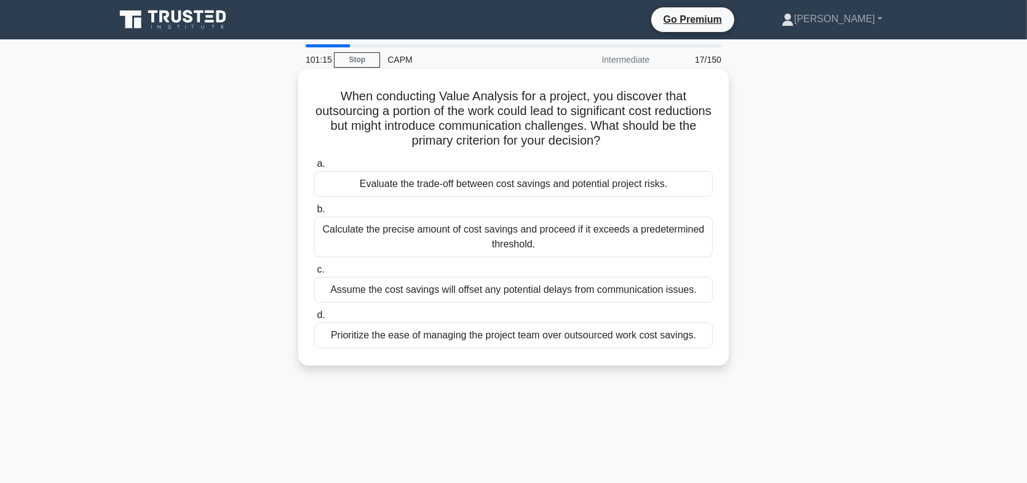
click at [527, 183] on div "Evaluate the trade-off between cost savings and potential project risks." at bounding box center [513, 184] width 399 height 26
click at [314, 168] on input "a. Evaluate the trade-off between cost savings and potential project risks." at bounding box center [314, 164] width 0 height 8
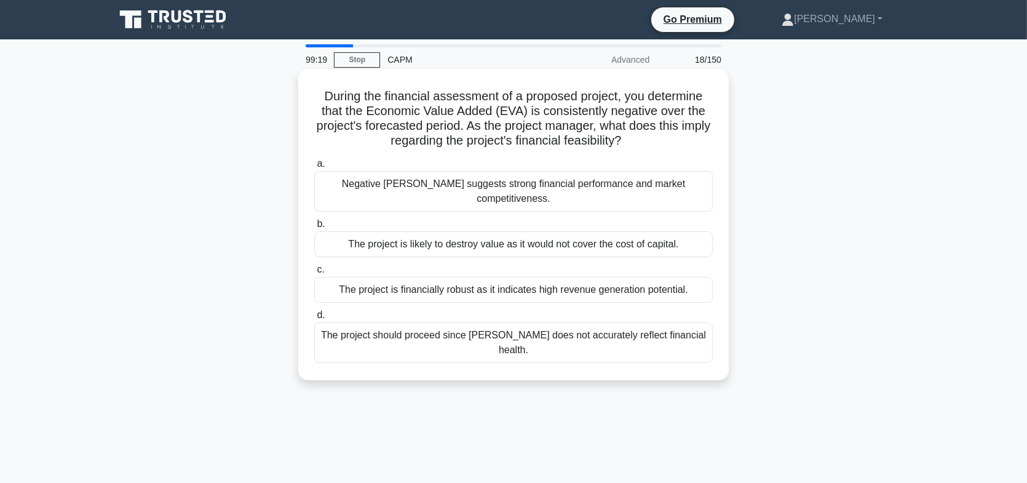
click at [560, 233] on div "The project is likely to destroy value as it would not cover the cost of capita…" at bounding box center [513, 244] width 399 height 26
click at [314, 228] on input "b. The project is likely to destroy value as it would not cover the cost of cap…" at bounding box center [314, 224] width 0 height 8
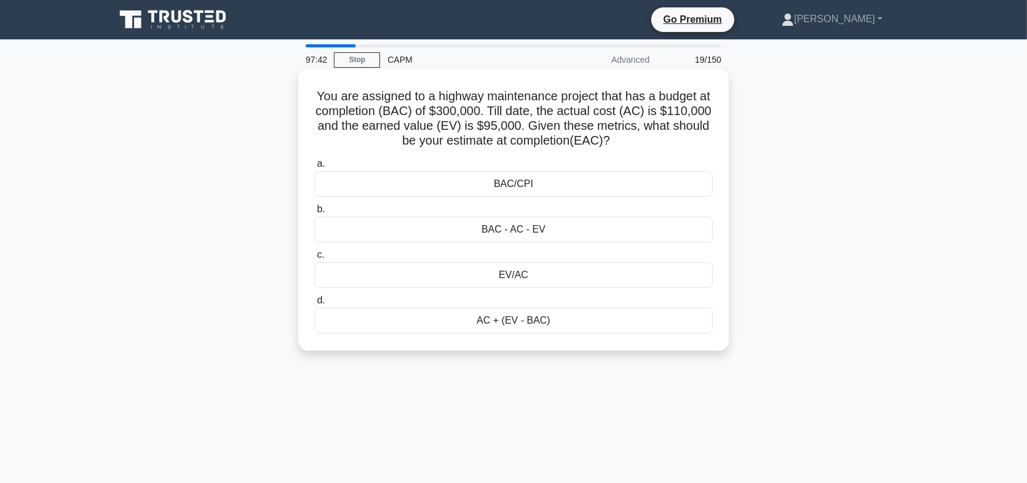
click at [518, 229] on div "BAC - AC - EV" at bounding box center [513, 230] width 399 height 26
click at [314, 213] on input "b. BAC - AC - EV" at bounding box center [314, 209] width 0 height 8
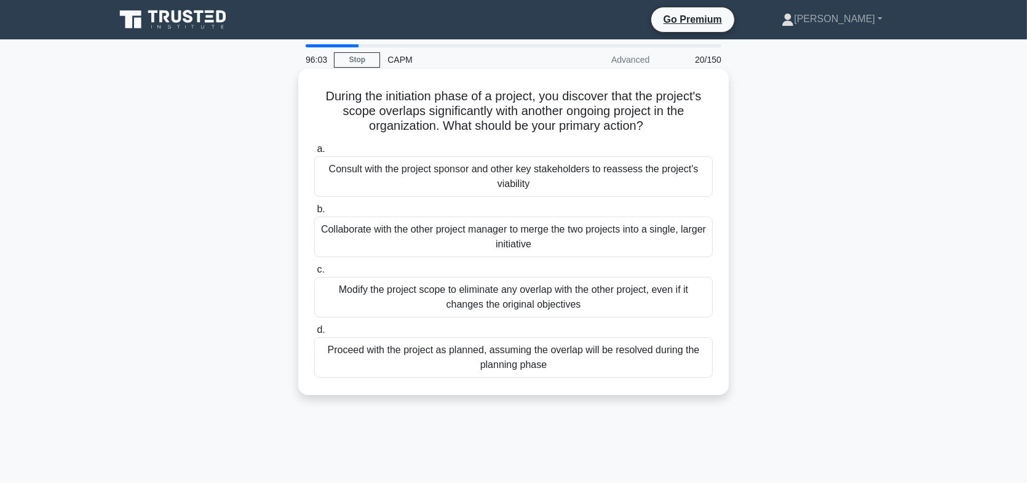
click at [594, 237] on div "Collaborate with the other project manager to merge the two projects into a sin…" at bounding box center [513, 237] width 399 height 41
click at [314, 213] on input "b. Collaborate with the other project manager to merge the two projects into a …" at bounding box center [314, 209] width 0 height 8
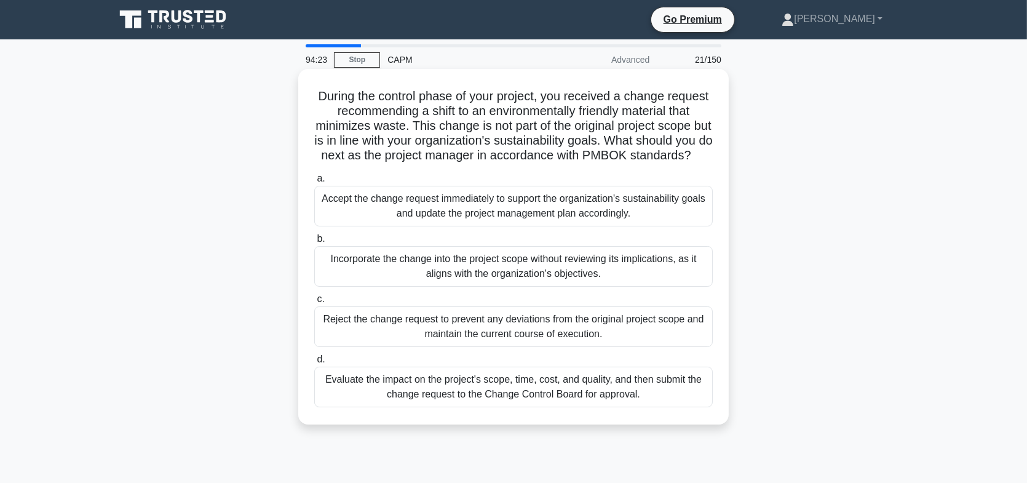
click at [581, 404] on div "Evaluate the impact on the project's scope, time, cost, and quality, and then s…" at bounding box center [513, 387] width 399 height 41
click at [314, 364] on input "d. Evaluate the impact on the project's scope, time, cost, and quality, and the…" at bounding box center [314, 360] width 0 height 8
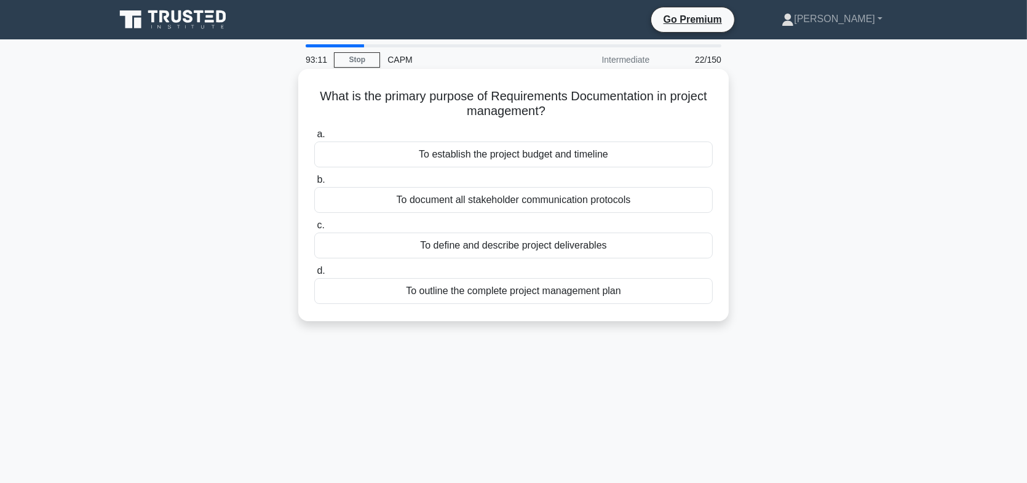
click at [579, 246] on div "To define and describe project deliverables" at bounding box center [513, 246] width 399 height 26
click at [314, 229] on input "c. To define and describe project deliverables" at bounding box center [314, 225] width 0 height 8
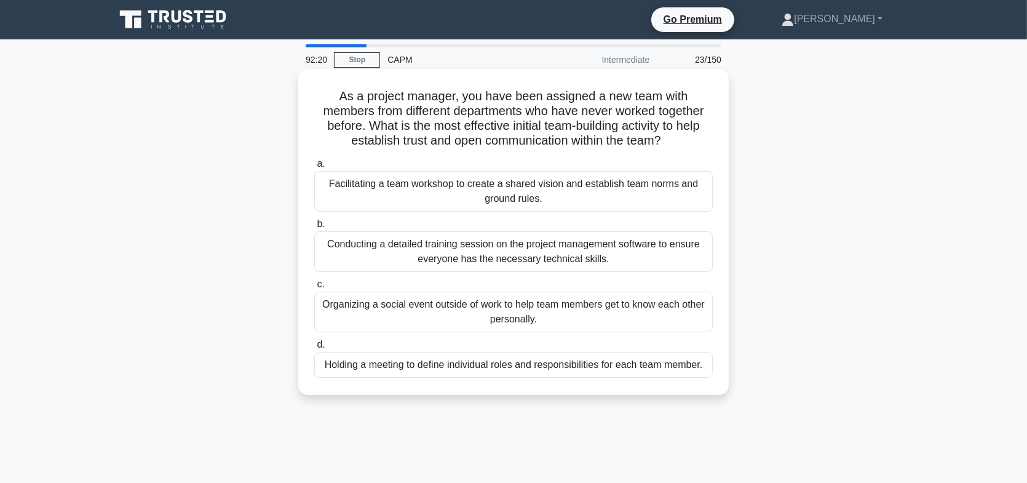
click at [602, 312] on div "Organizing a social event outside of work to help team members get to know each…" at bounding box center [513, 312] width 399 height 41
click at [314, 289] on input "c. Organizing a social event outside of work to help team members get to know e…" at bounding box center [314, 285] width 0 height 8
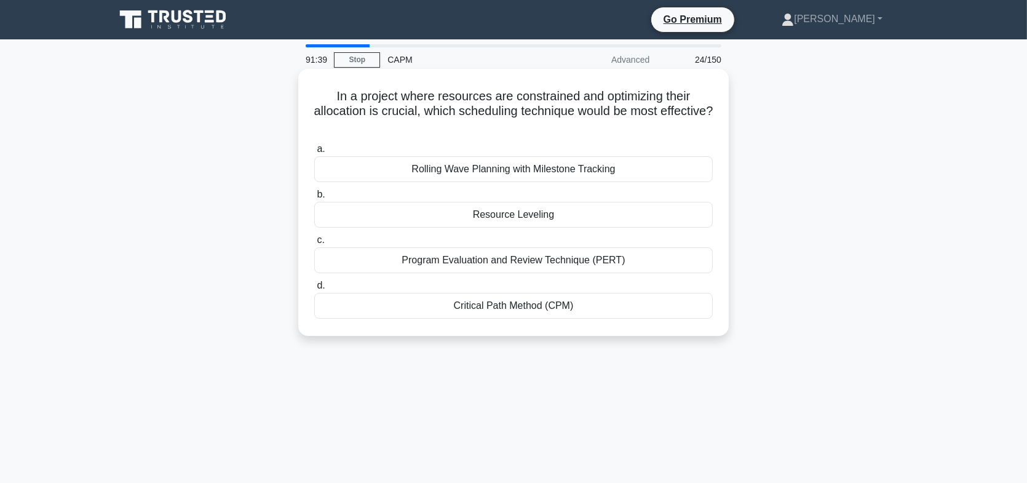
click at [552, 306] on div "Critical Path Method (CPM)" at bounding box center [513, 306] width 399 height 26
click at [314, 290] on input "d. Critical Path Method (CPM)" at bounding box center [314, 286] width 0 height 8
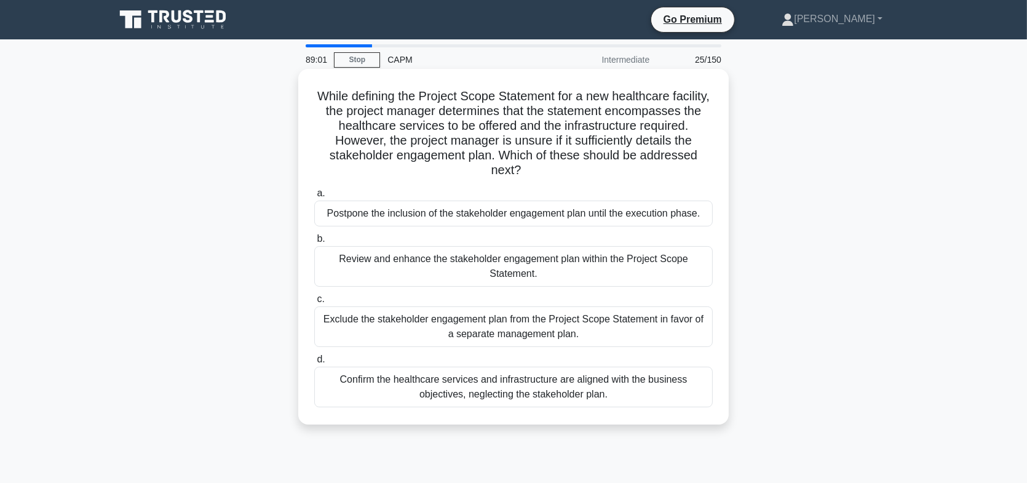
click at [586, 265] on div "Review and enhance the stakeholder engagement plan within the Project Scope Sta…" at bounding box center [513, 266] width 399 height 41
click at [314, 243] on input "b. Review and enhance the stakeholder engagement plan within the Project Scope …" at bounding box center [314, 239] width 0 height 8
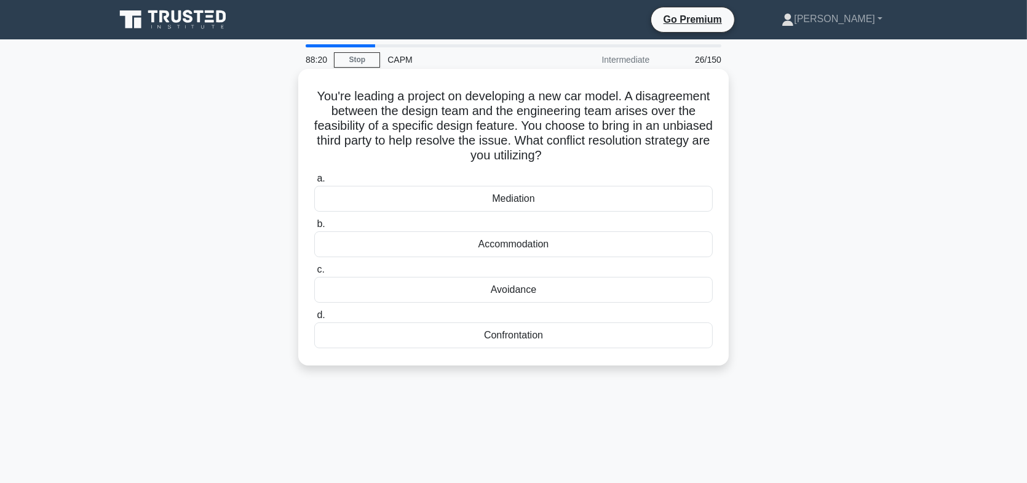
click at [572, 204] on div "Mediation" at bounding box center [513, 199] width 399 height 26
click at [314, 183] on input "a. Mediation" at bounding box center [314, 179] width 0 height 8
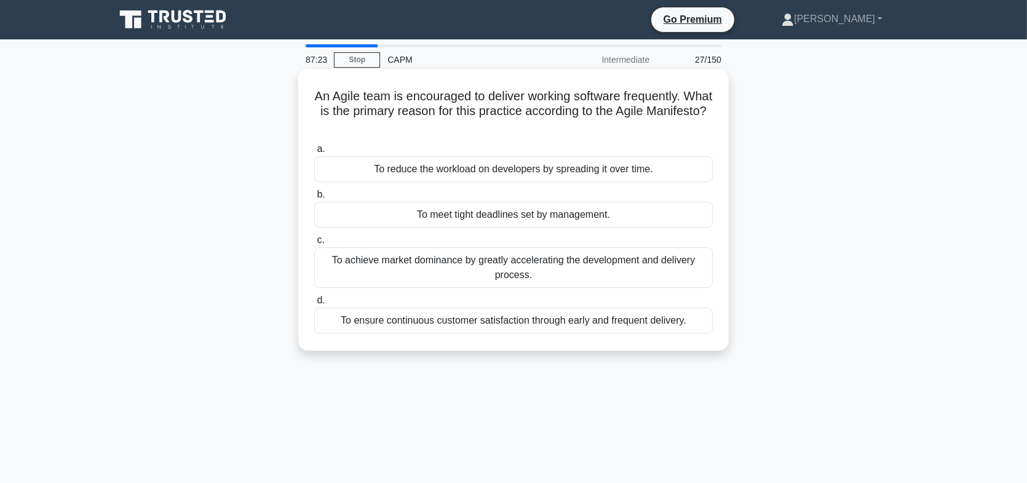
click at [634, 326] on div "To ensure continuous customer satisfaction through early and frequent delivery." at bounding box center [513, 321] width 399 height 26
click at [314, 305] on input "d. To ensure continuous customer satisfaction through early and frequent delive…" at bounding box center [314, 301] width 0 height 8
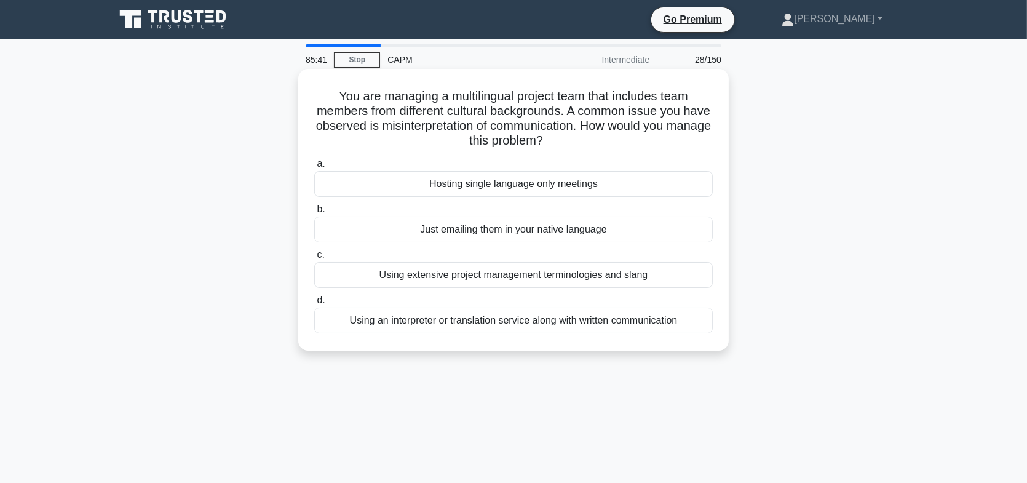
click at [641, 274] on div "Using extensive project management terminologies and slang" at bounding box center [513, 275] width 399 height 26
click at [314, 259] on input "c. Using extensive project management terminologies and slang" at bounding box center [314, 255] width 0 height 8
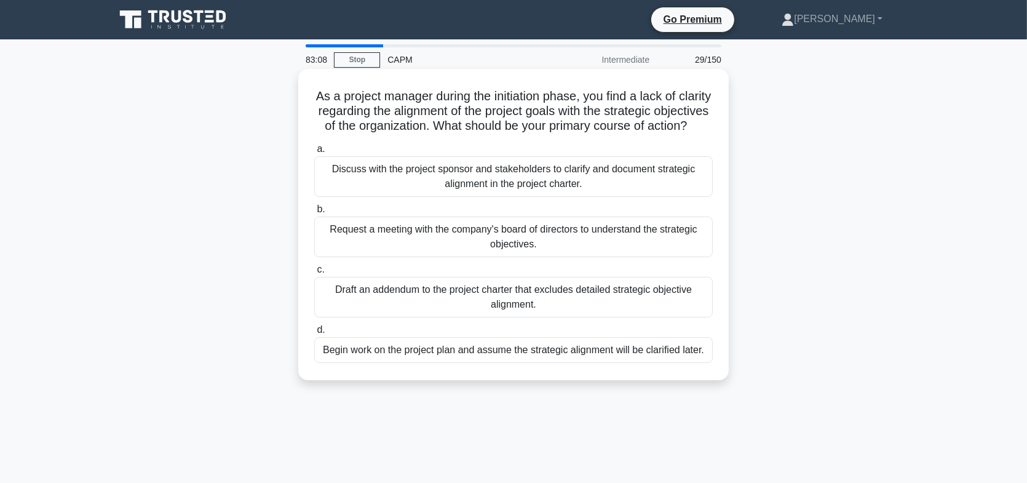
click at [546, 257] on div "Request a meeting with the company's board of directors to understand the strat…" at bounding box center [513, 237] width 399 height 41
click at [314, 213] on input "b. Request a meeting with the company's board of directors to understand the st…" at bounding box center [314, 209] width 0 height 8
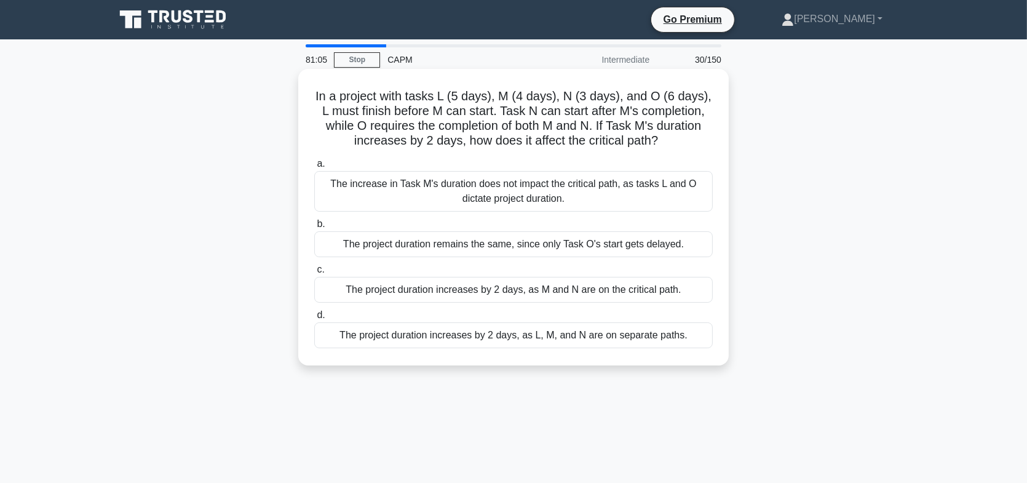
click at [509, 290] on div "The project duration increases by 2 days, as M and N are on the critical path." at bounding box center [513, 290] width 399 height 26
click at [314, 274] on input "c. The project duration increases by 2 days, as M and N are on the critical pat…" at bounding box center [314, 270] width 0 height 8
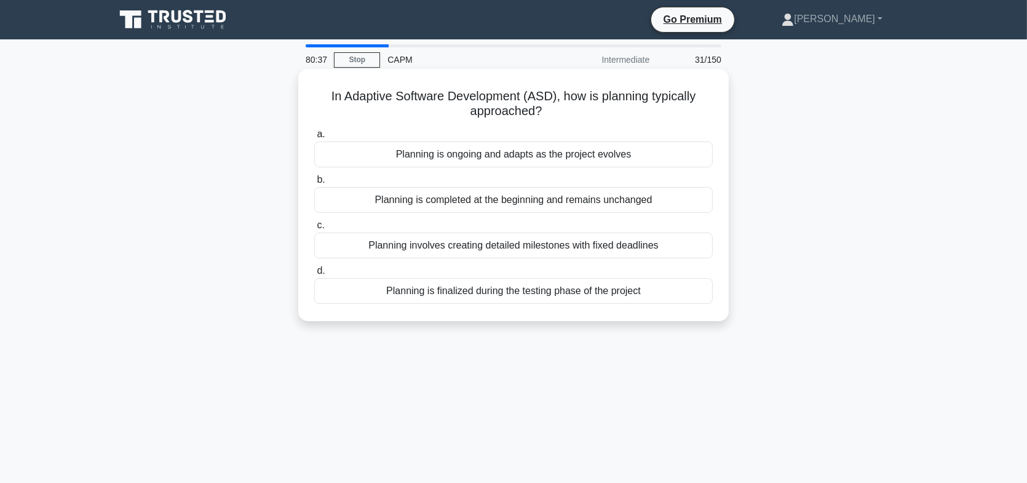
click at [571, 159] on div "Planning is ongoing and adapts as the project evolves" at bounding box center [513, 154] width 399 height 26
click at [314, 138] on input "a. Planning is ongoing and adapts as the project evolves" at bounding box center [314, 134] width 0 height 8
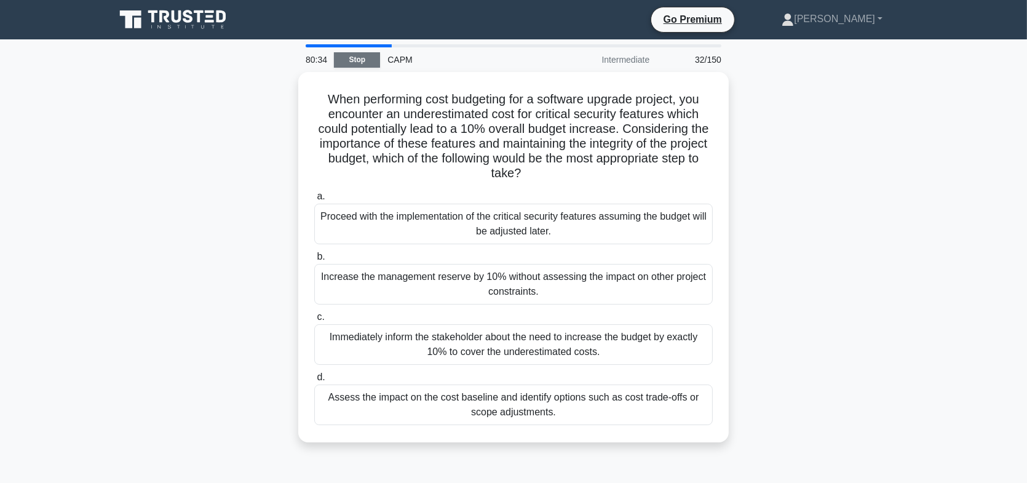
click at [359, 57] on link "Stop" at bounding box center [357, 59] width 46 height 15
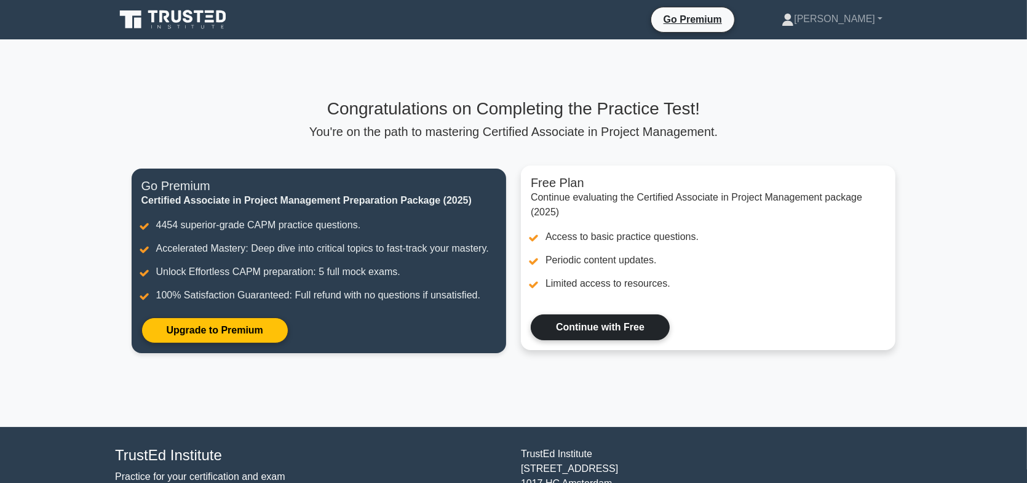
scroll to position [79, 0]
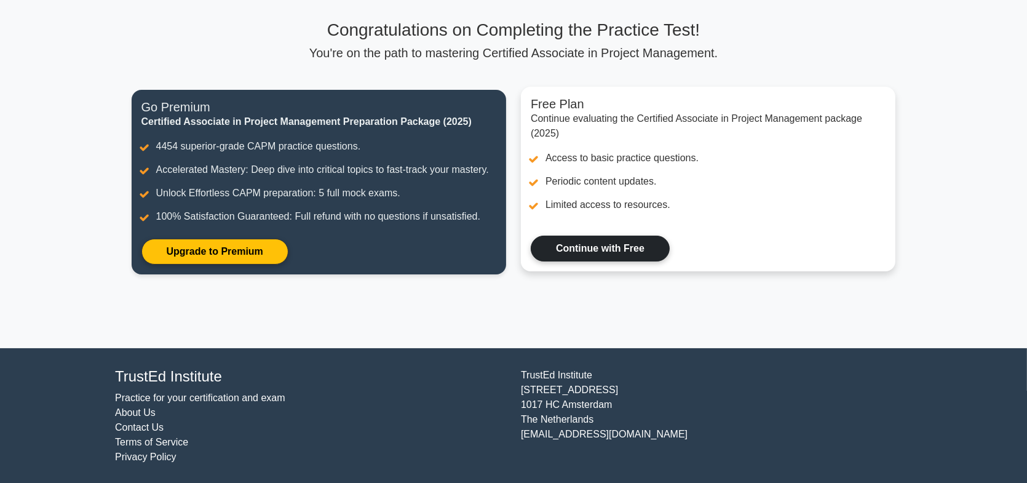
click at [608, 246] on link "Continue with Free" at bounding box center [600, 249] width 139 height 26
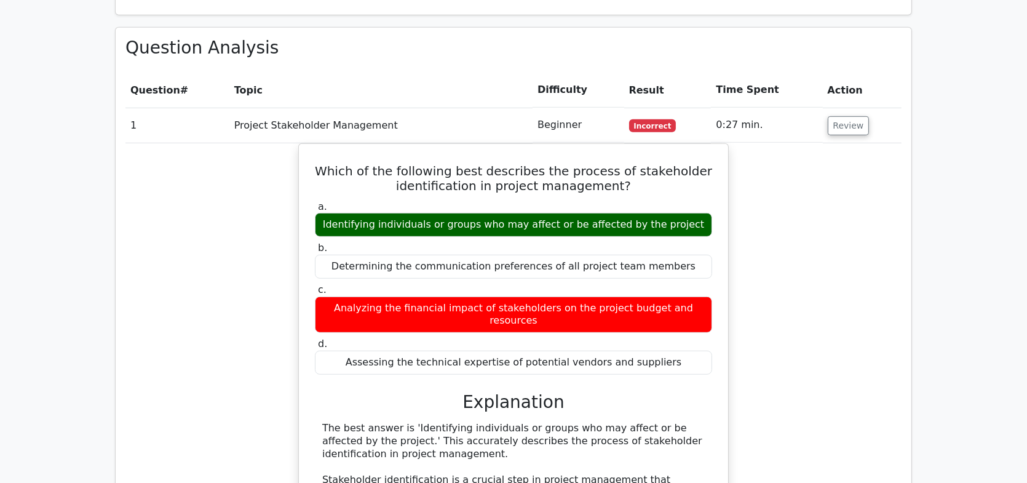
scroll to position [977, 0]
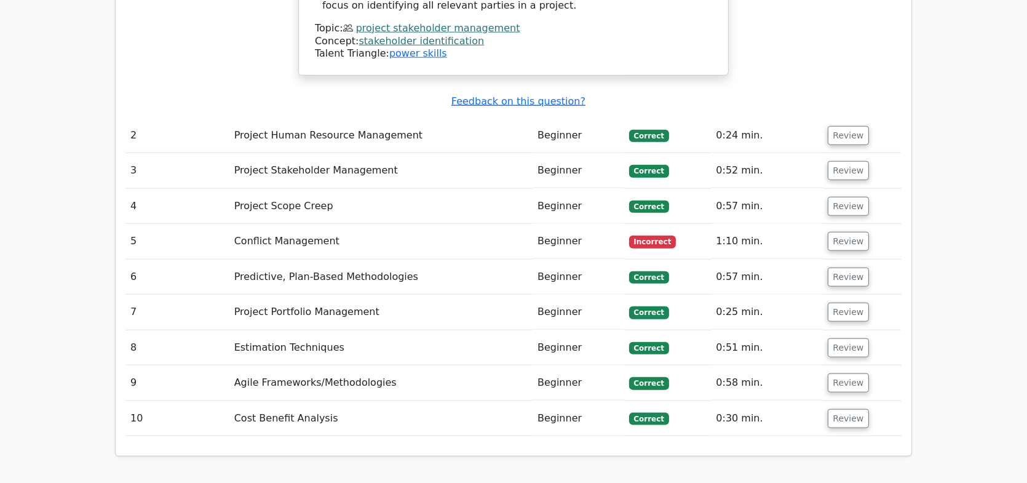
scroll to position [1791, 0]
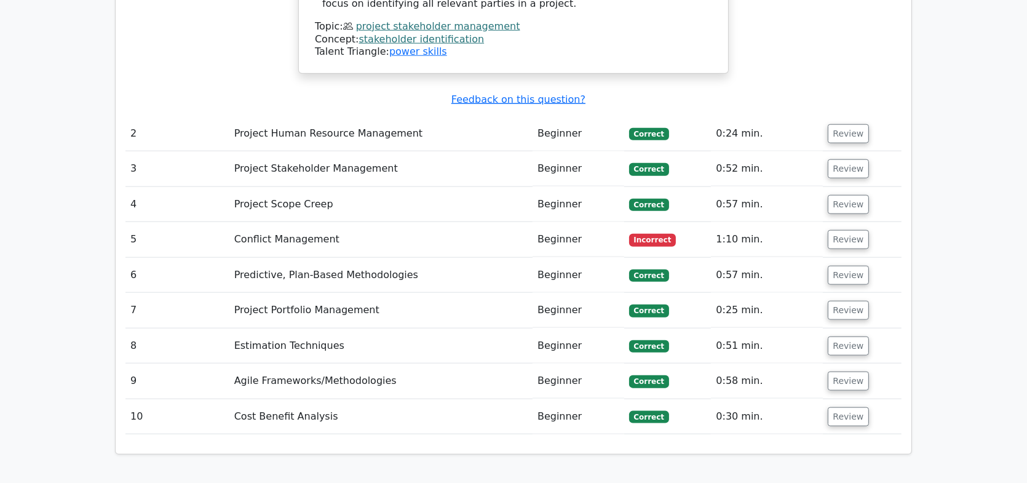
click at [299, 222] on td "Conflict Management" at bounding box center [380, 239] width 303 height 35
click at [848, 230] on button "Review" at bounding box center [849, 239] width 42 height 19
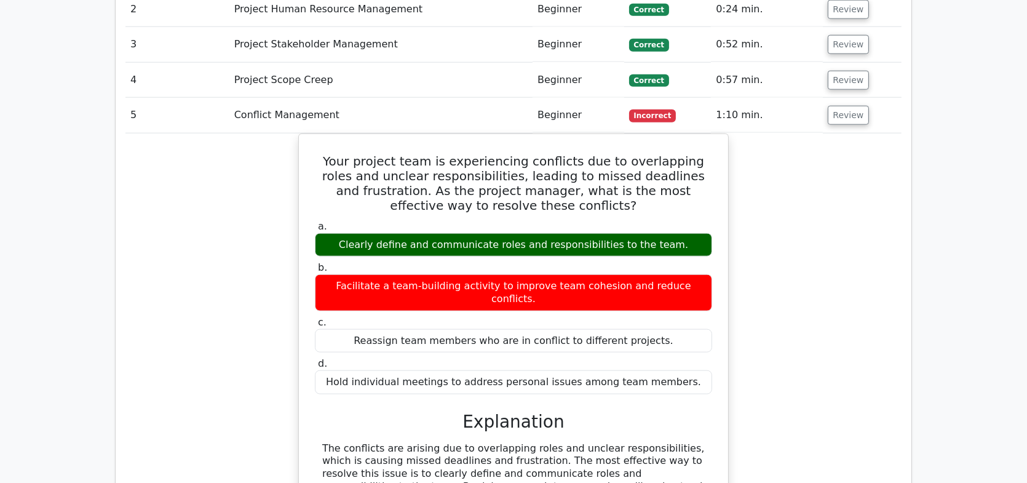
scroll to position [1916, 0]
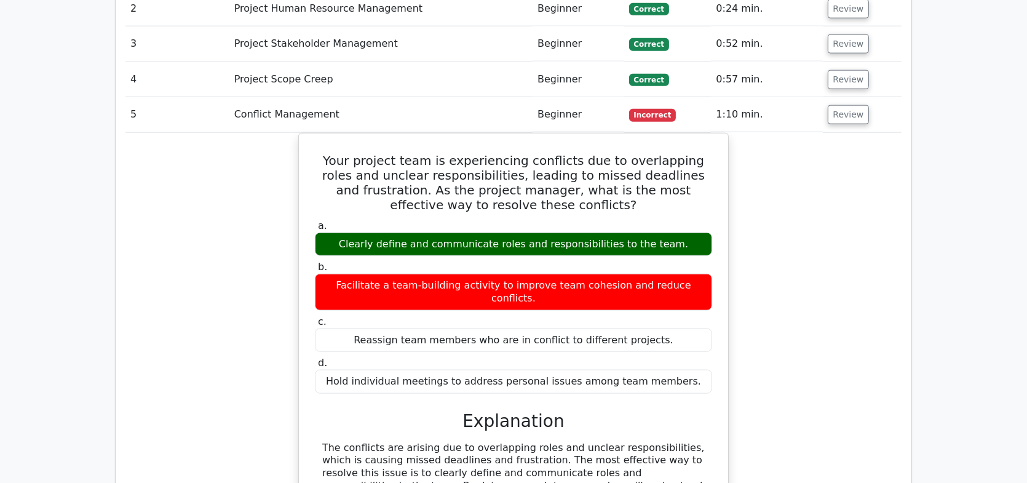
click at [827, 218] on div "Your project team is experiencing conflicts due to overlapping roles and unclea…" at bounding box center [513, 378] width 776 height 490
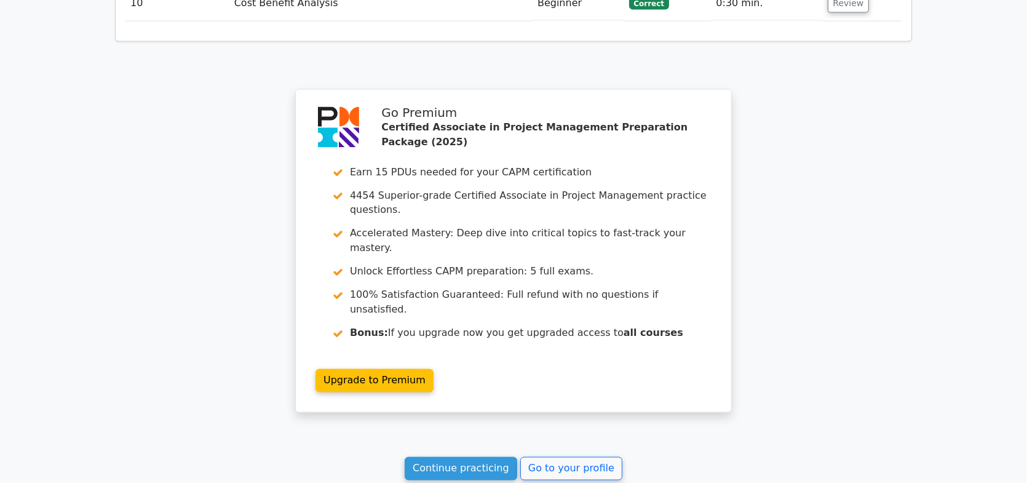
scroll to position [2758, 0]
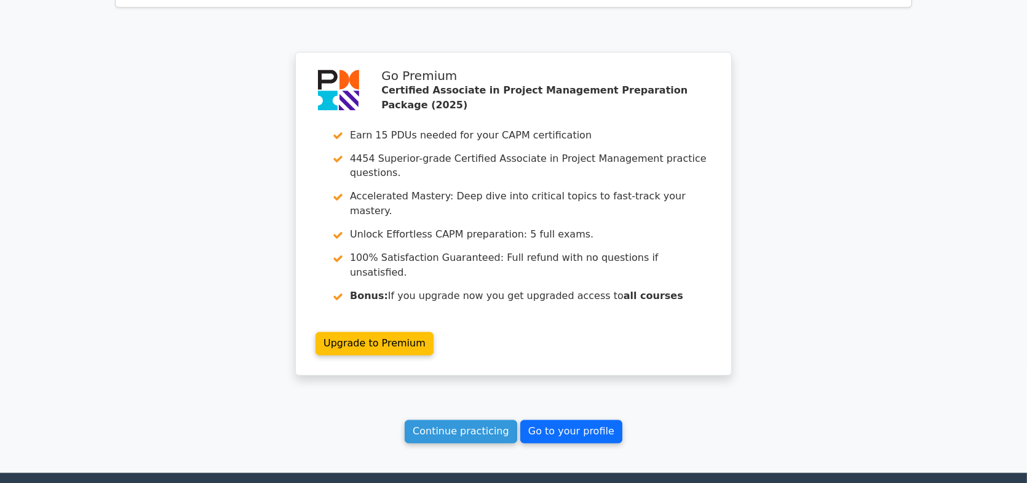
click at [555, 420] on link "Go to your profile" at bounding box center [571, 431] width 102 height 23
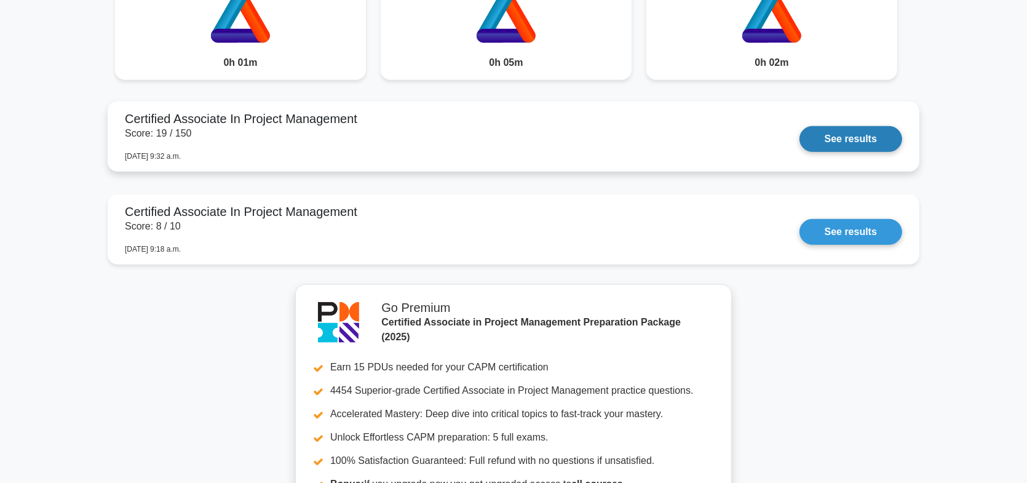
scroll to position [1016, 0]
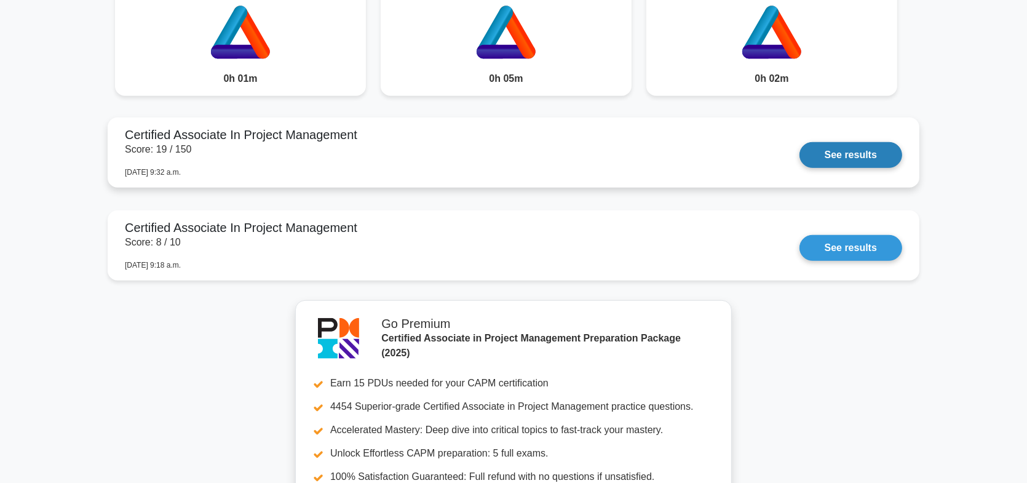
click at [850, 146] on link "See results" at bounding box center [851, 155] width 103 height 26
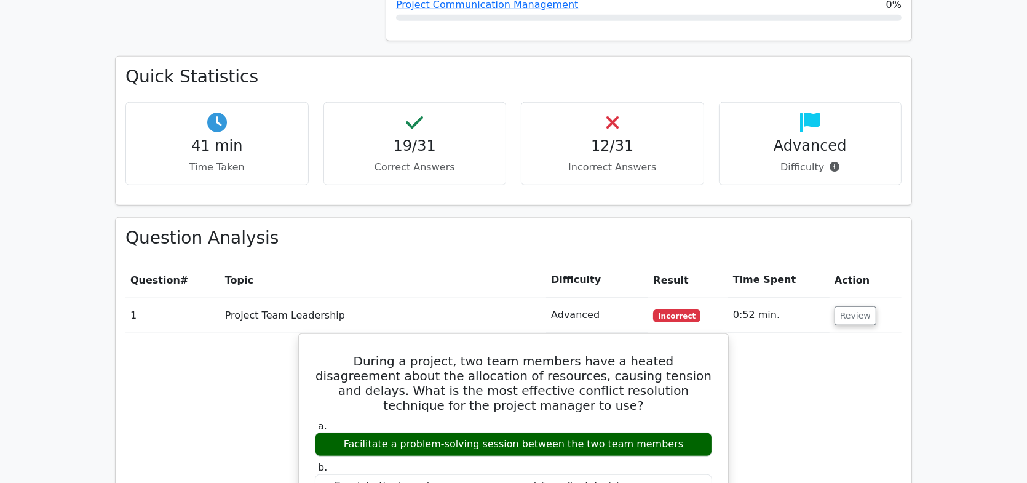
scroll to position [1262, 0]
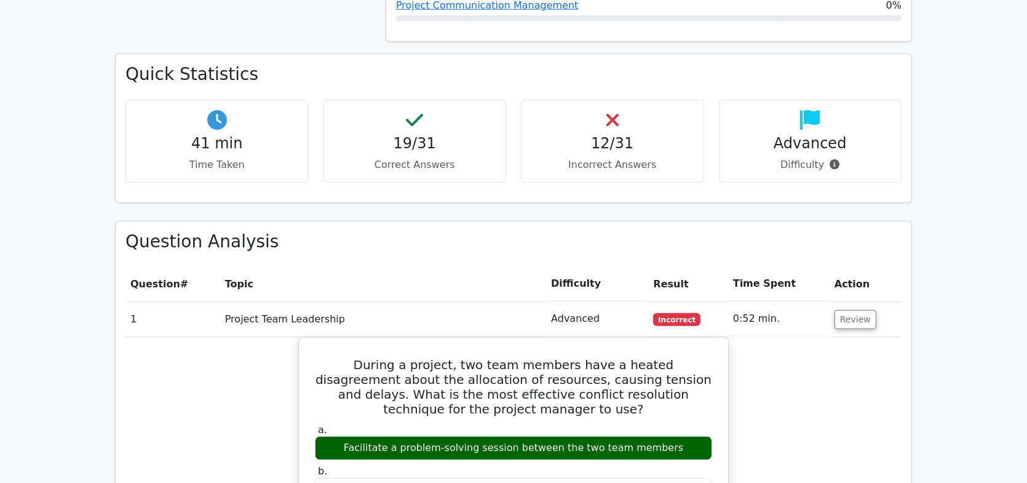
click at [615, 100] on div "12/31 Incorrect Answers" at bounding box center [612, 141] width 183 height 83
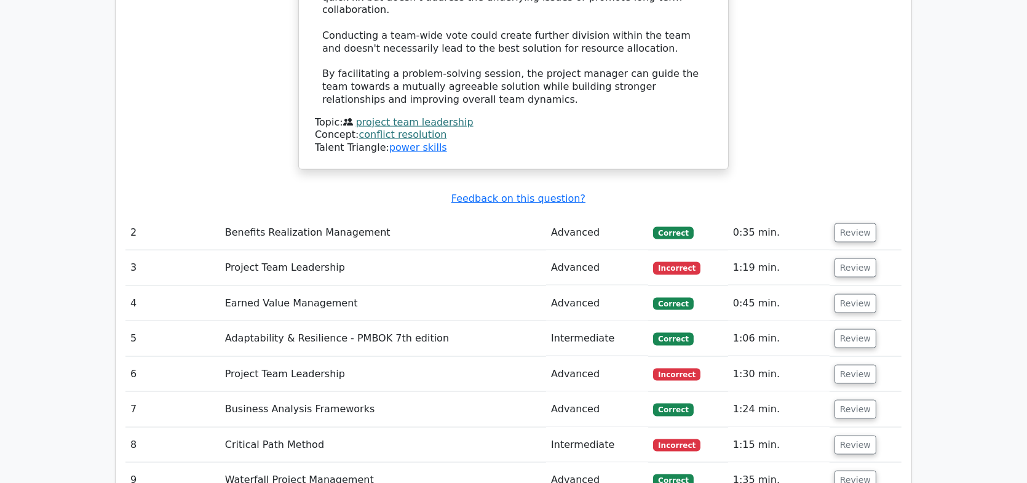
scroll to position [2218, 0]
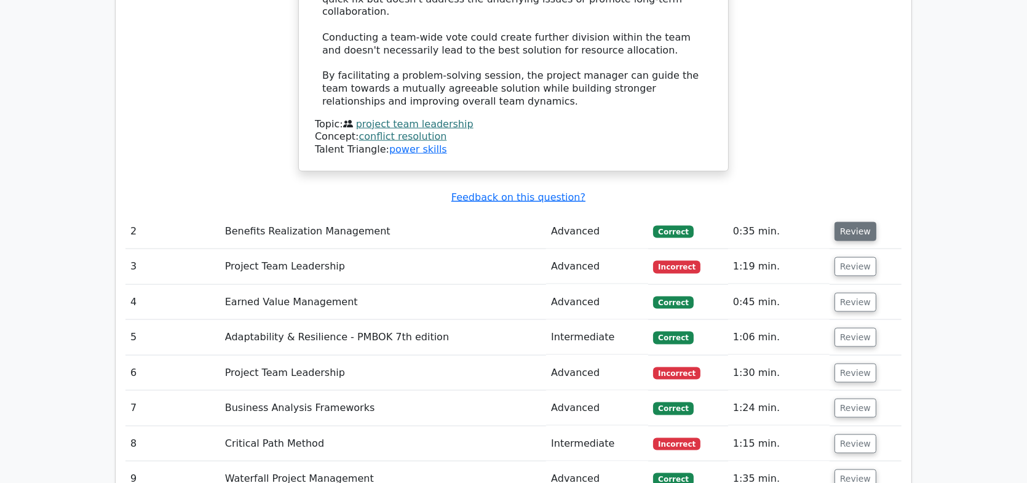
click at [848, 222] on button "Review" at bounding box center [856, 231] width 42 height 19
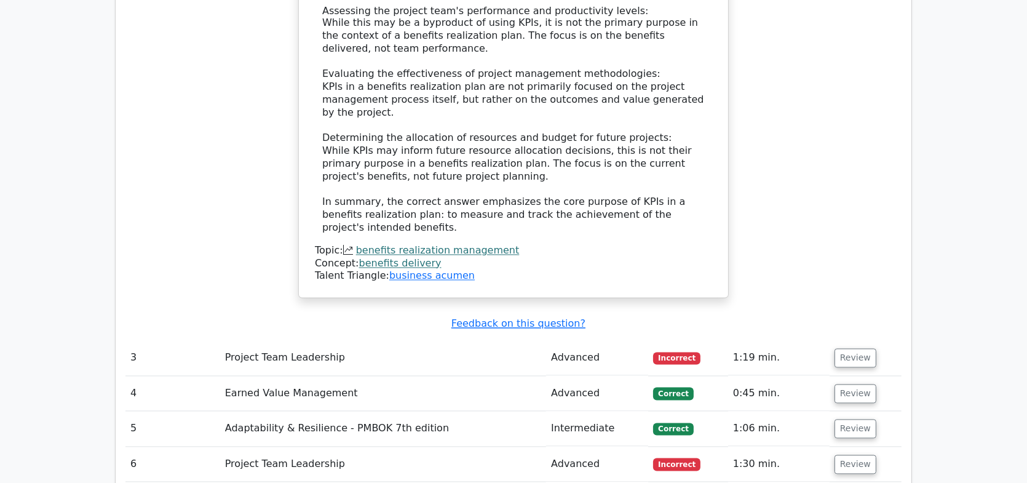
scroll to position [2914, 0]
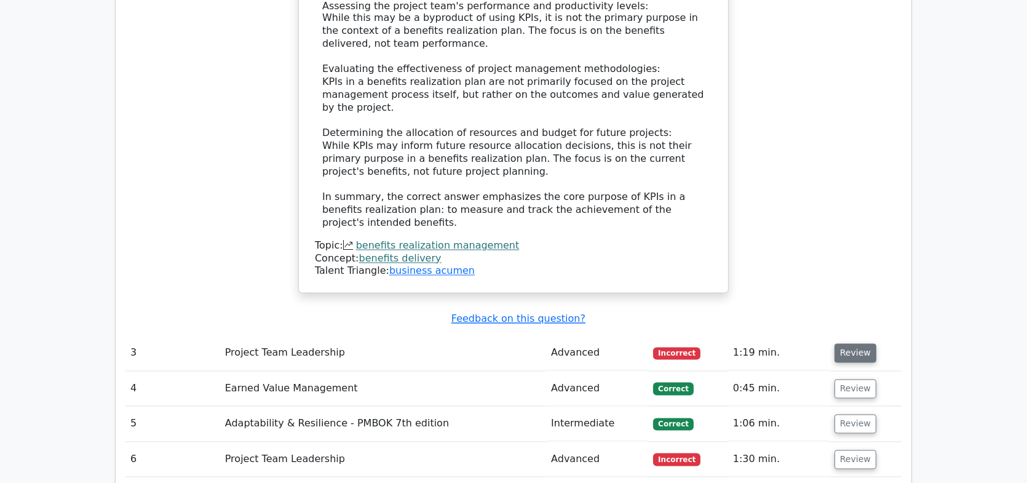
click at [855, 344] on button "Review" at bounding box center [856, 353] width 42 height 19
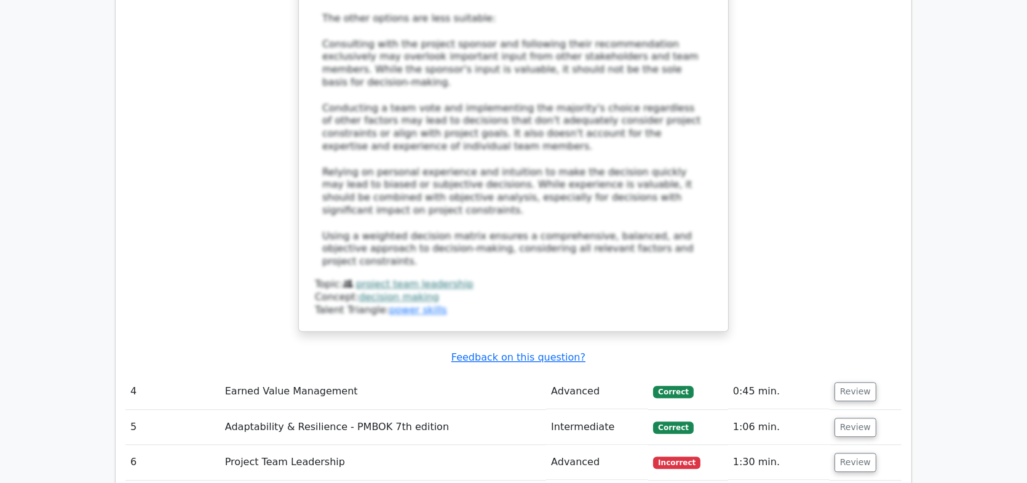
scroll to position [3763, 0]
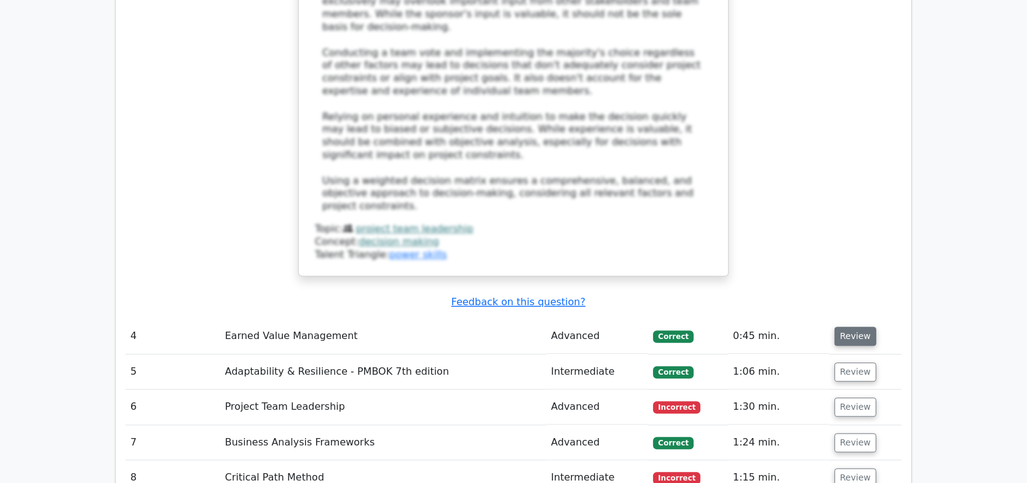
click at [842, 327] on button "Review" at bounding box center [856, 336] width 42 height 19
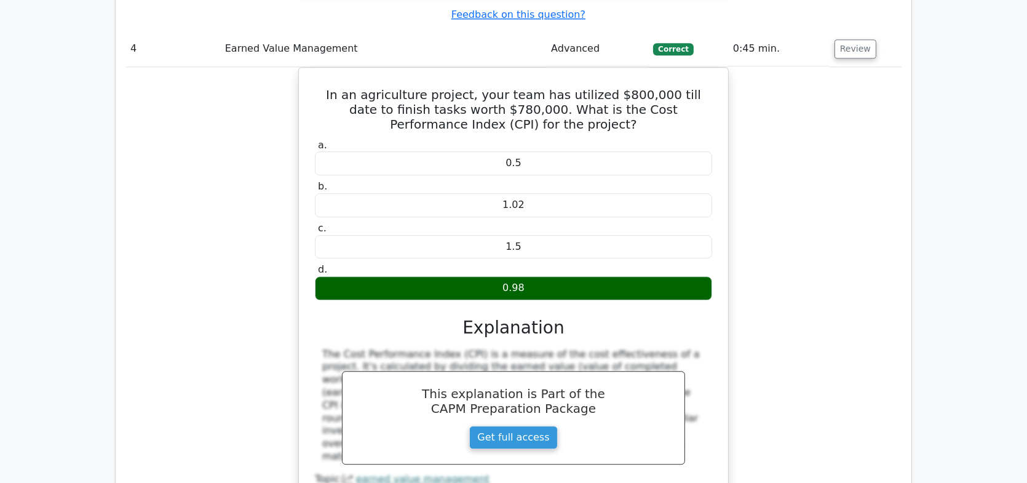
scroll to position [4204, 0]
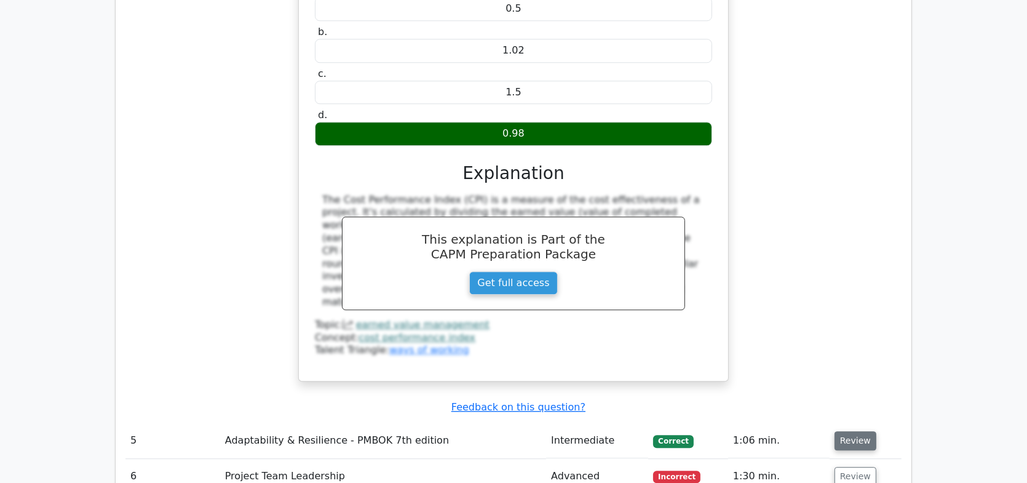
click at [856, 431] on button "Review" at bounding box center [856, 440] width 42 height 19
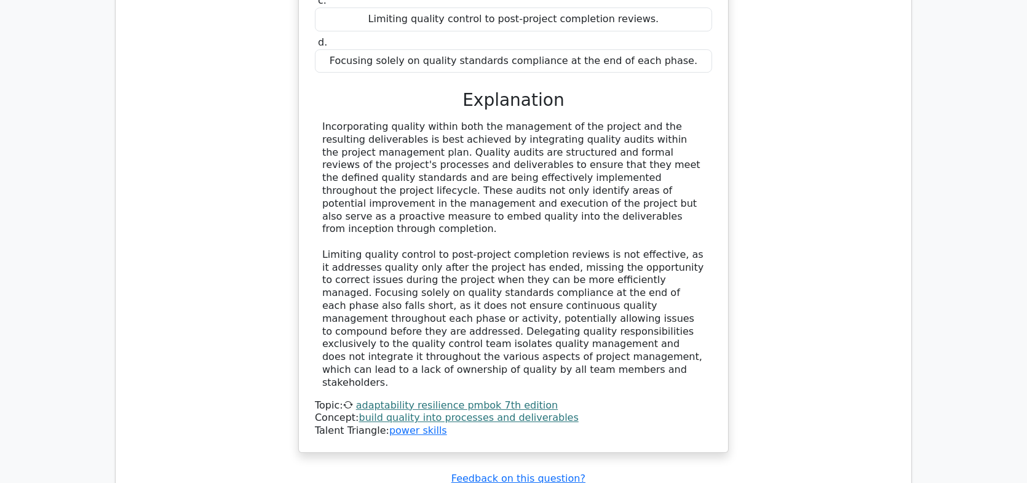
scroll to position [4852, 0]
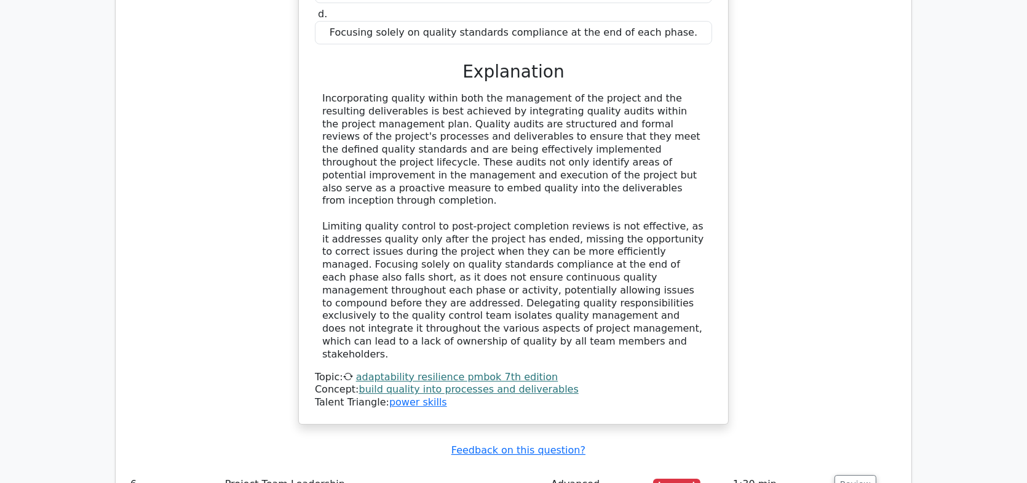
click at [856, 475] on button "Review" at bounding box center [856, 484] width 42 height 19
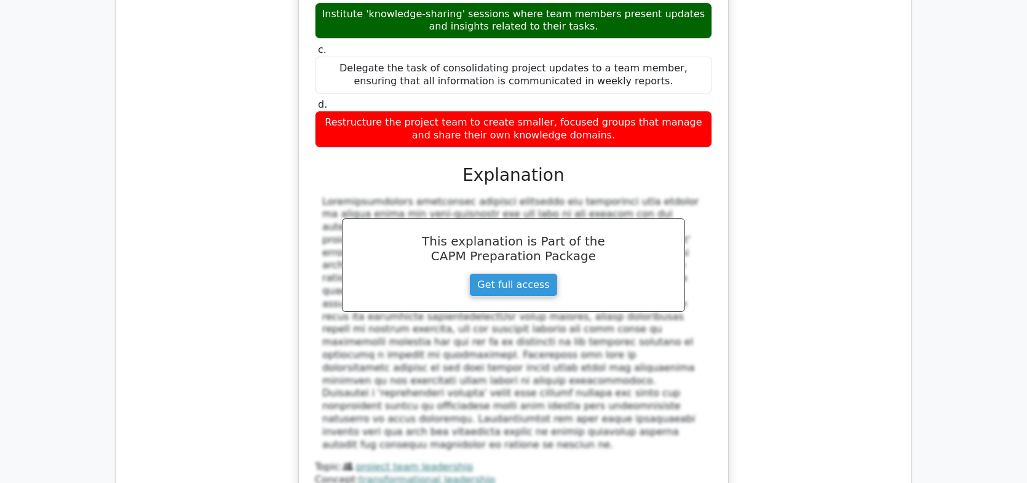
scroll to position [5571, 0]
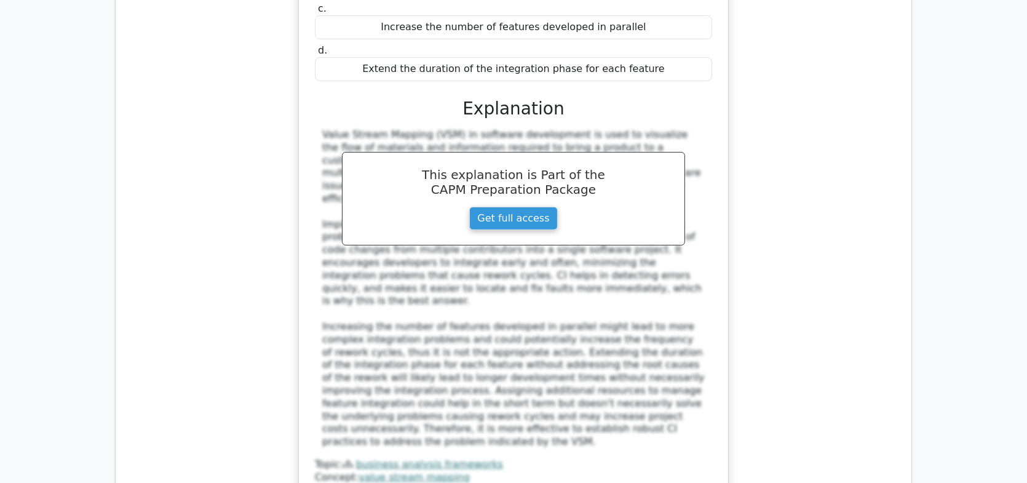
scroll to position [6282, 0]
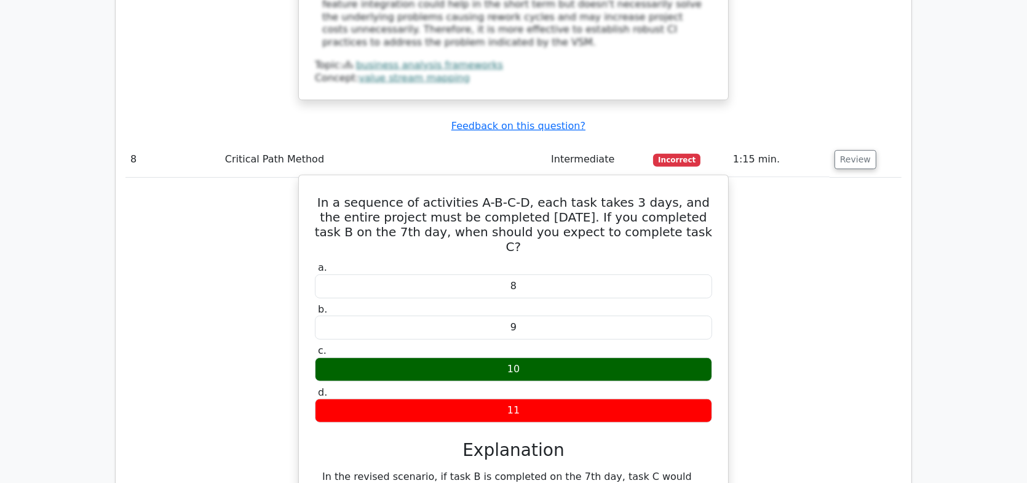
scroll to position [6683, 0]
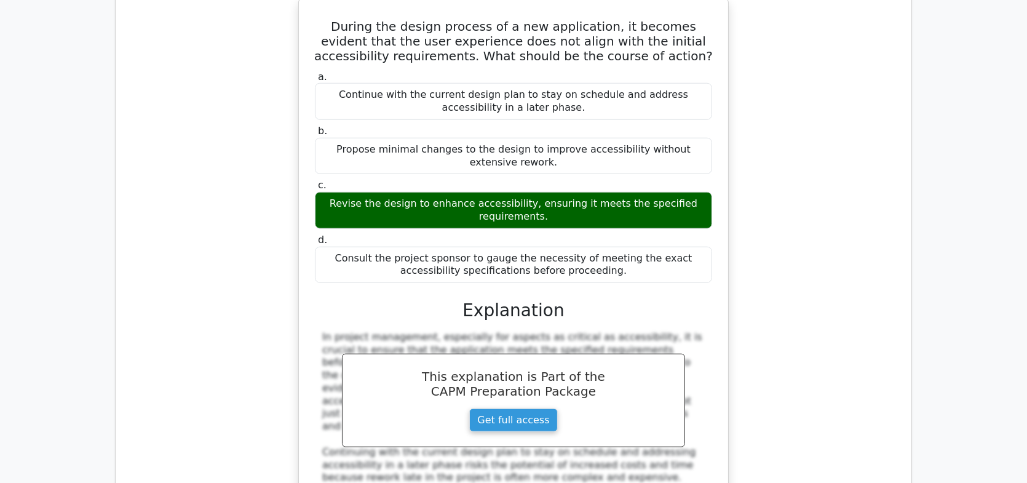
scroll to position [7361, 0]
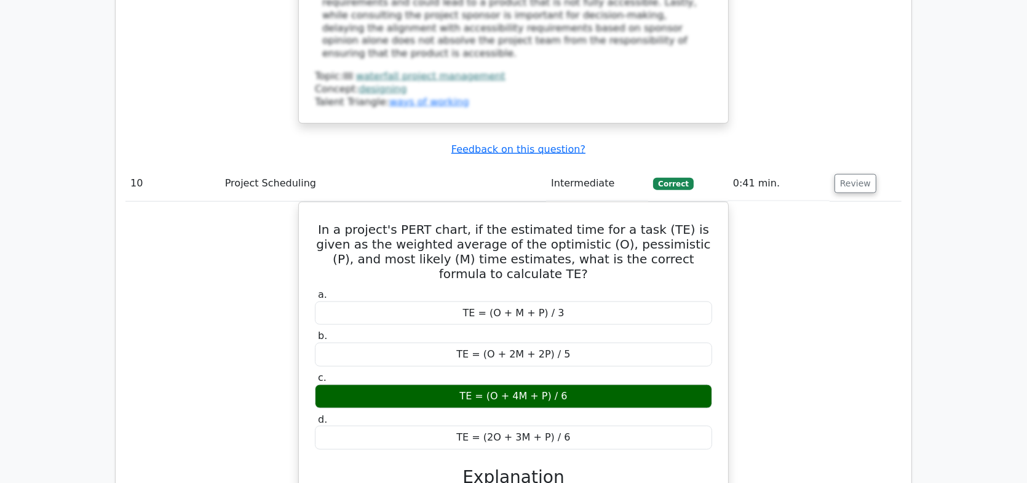
scroll to position [7901, 0]
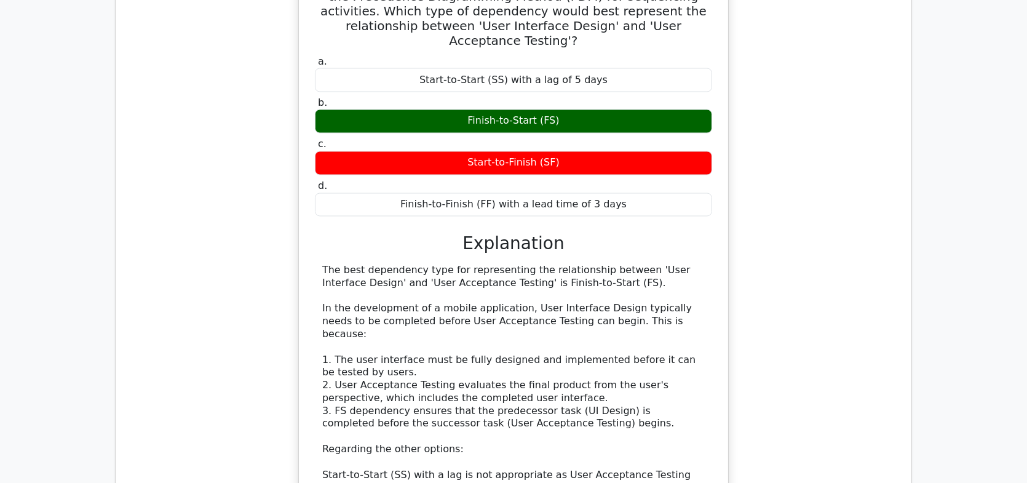
scroll to position [8700, 0]
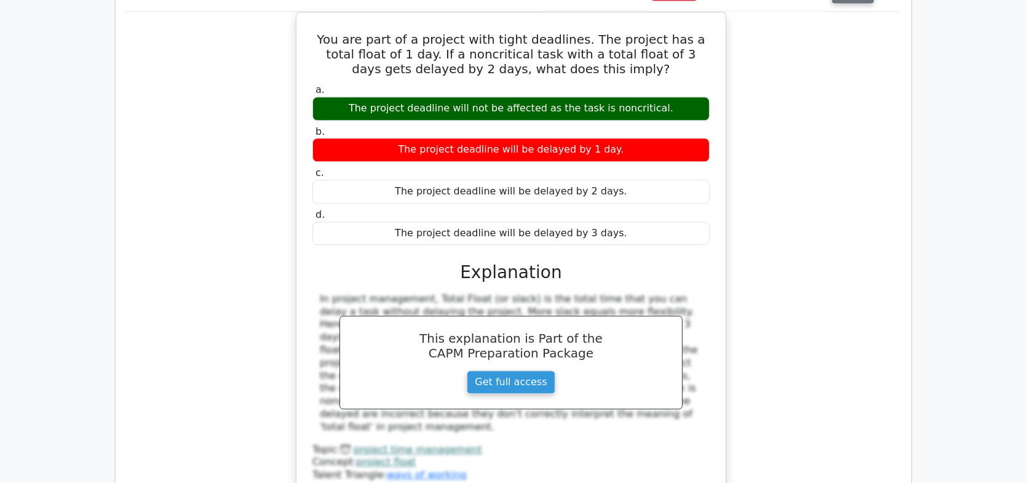
scroll to position [9464, 0]
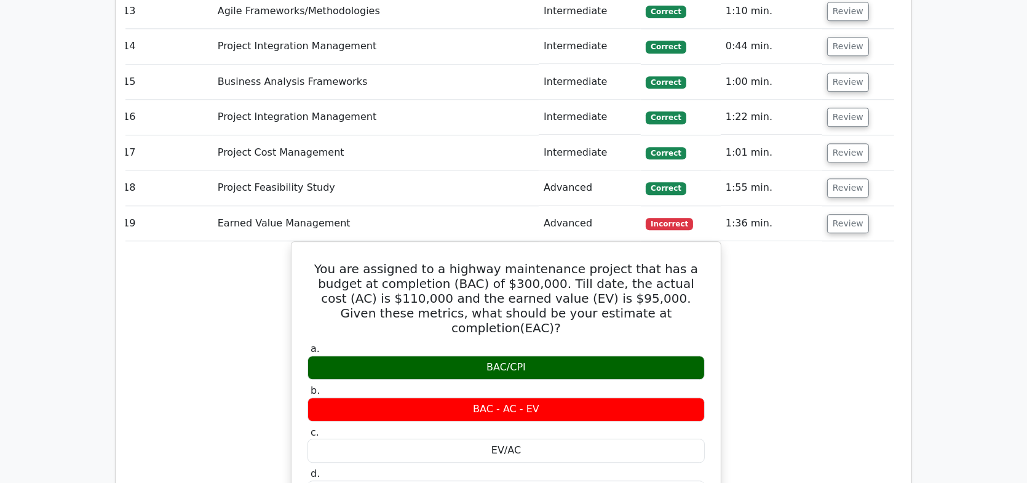
scroll to position [9997, 0]
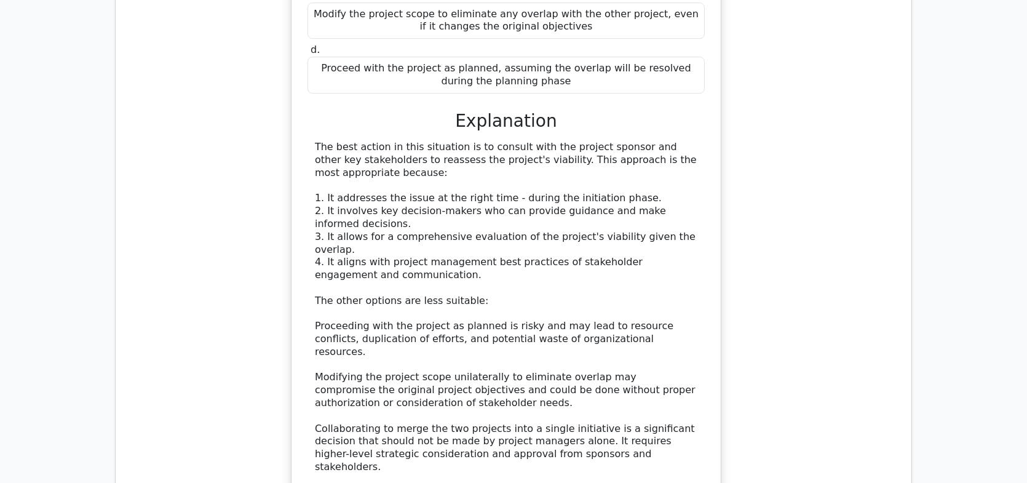
scroll to position [11010, 0]
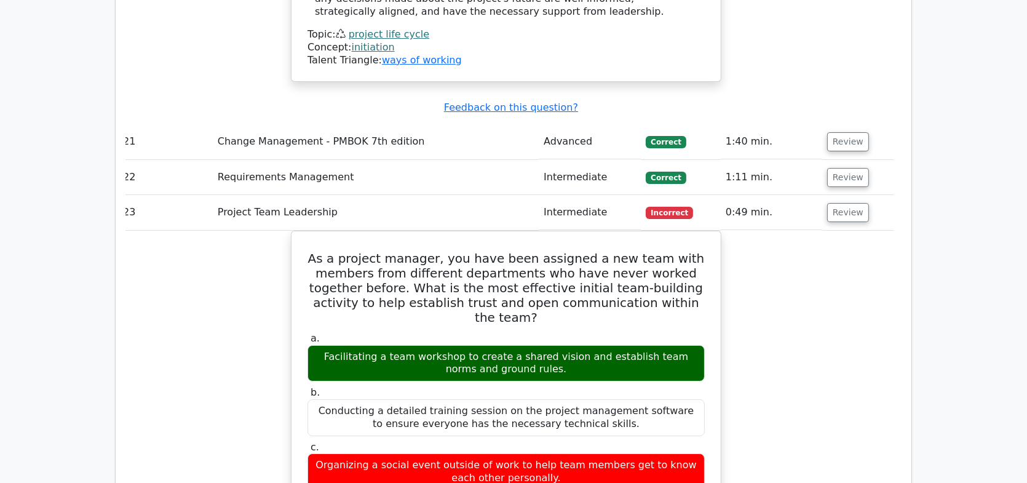
scroll to position [11517, 0]
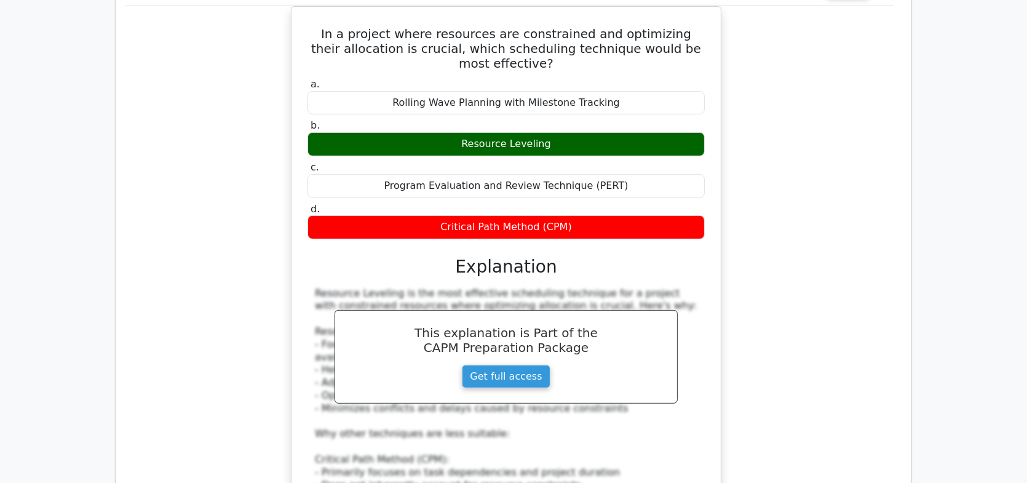
scroll to position [12463, 0]
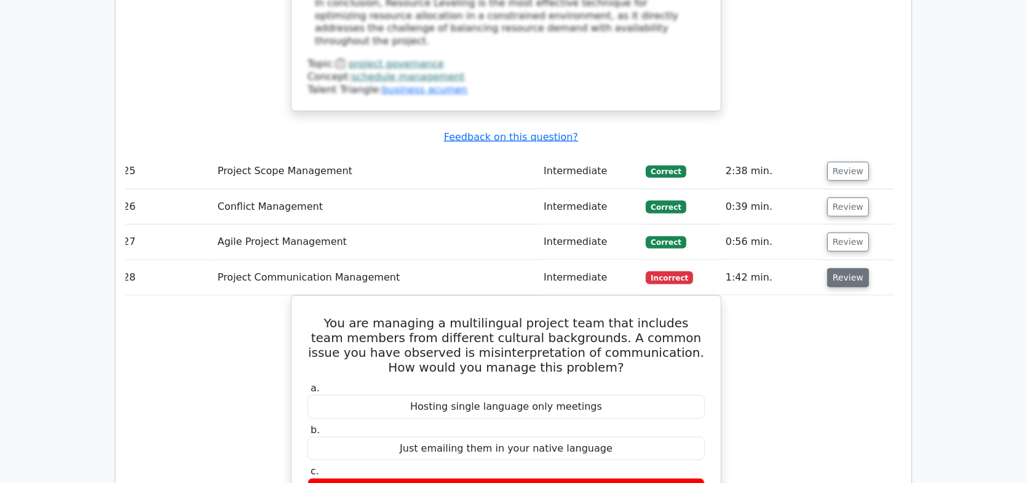
scroll to position [13085, 0]
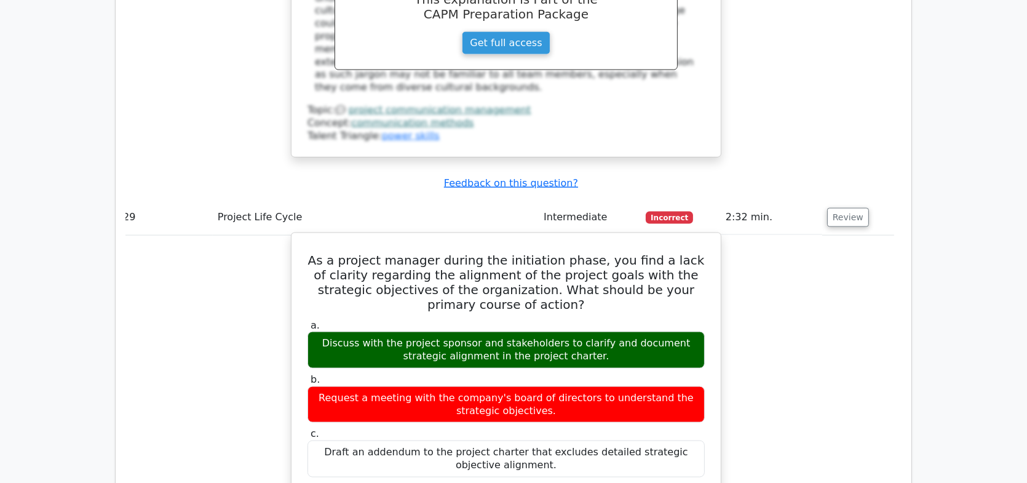
scroll to position [13748, 0]
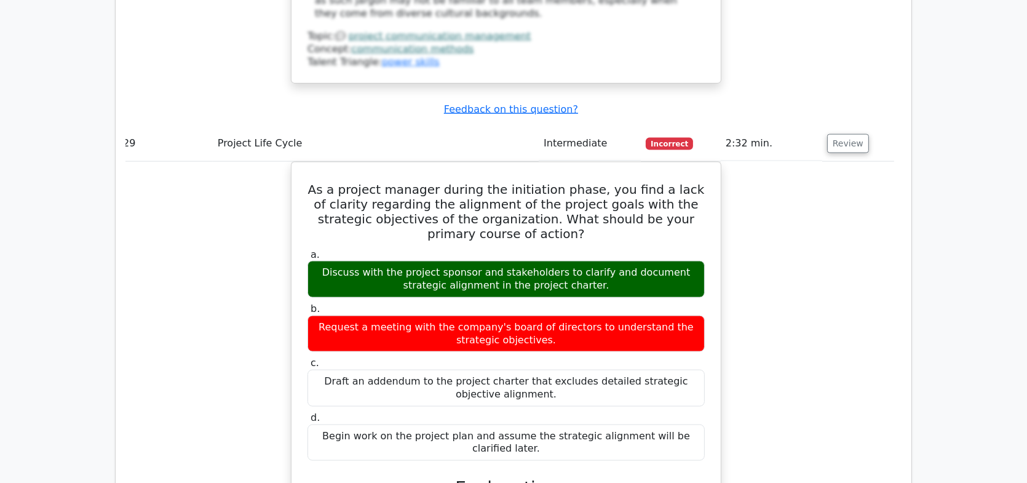
scroll to position [13796, 0]
